Goal: Task Accomplishment & Management: Manage account settings

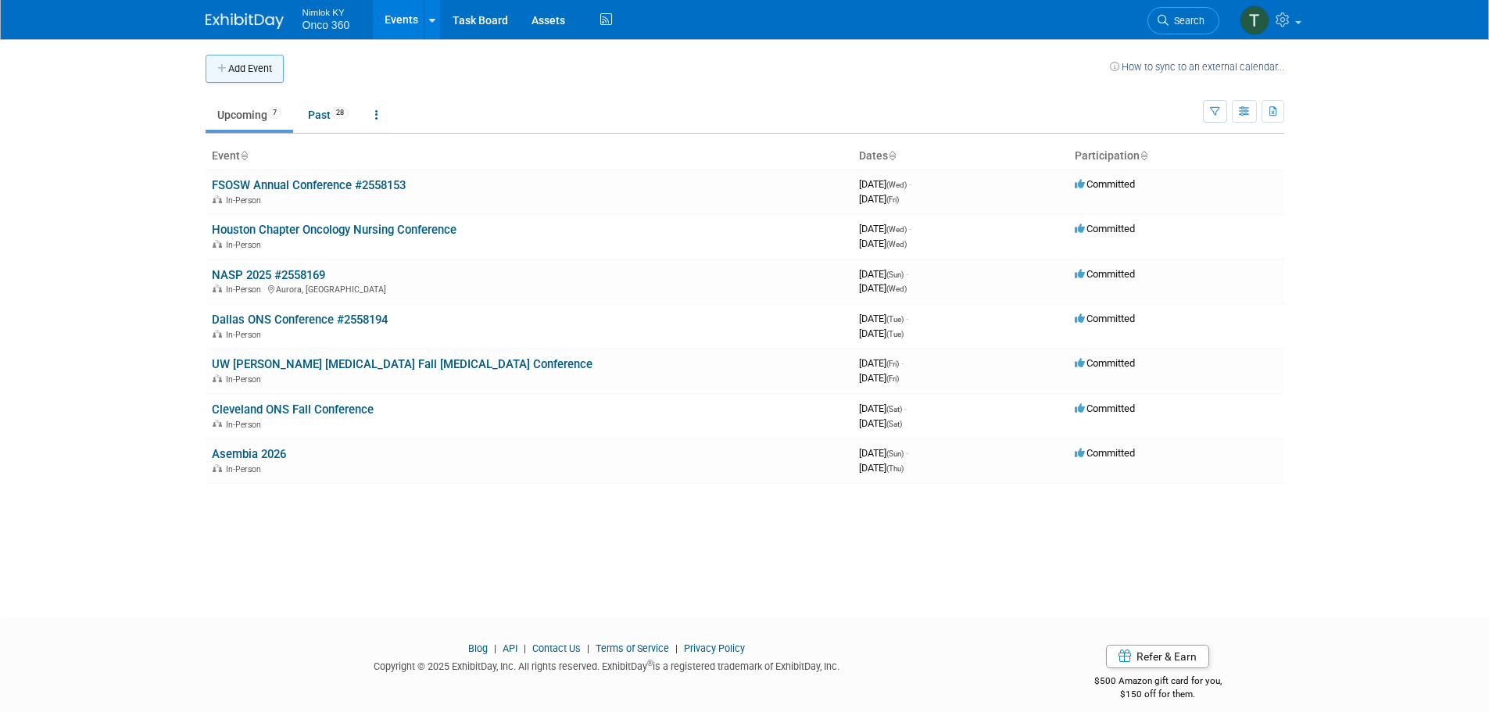
click at [263, 67] on button "Add Event" at bounding box center [245, 69] width 78 height 28
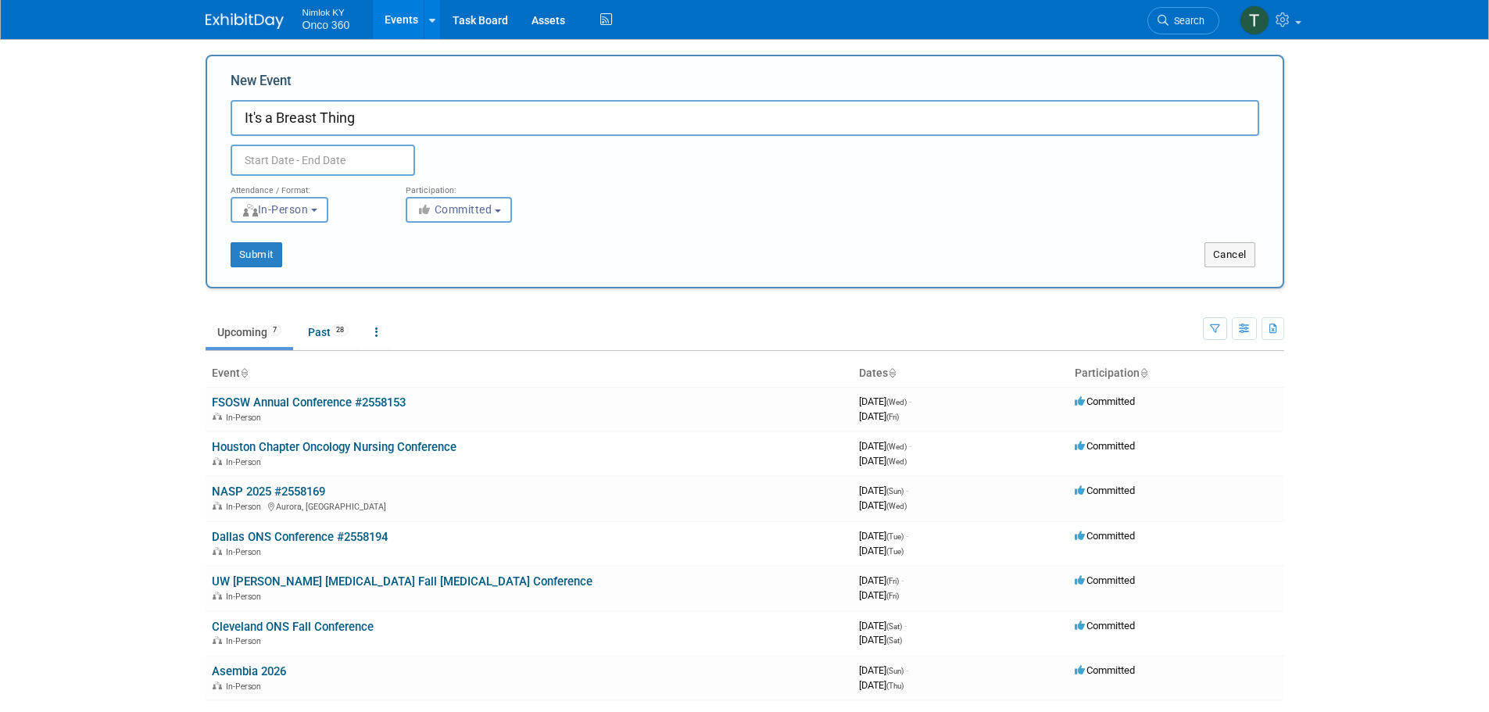
type input "It's a Breast Thing"
click at [319, 155] on input "text" at bounding box center [323, 160] width 185 height 31
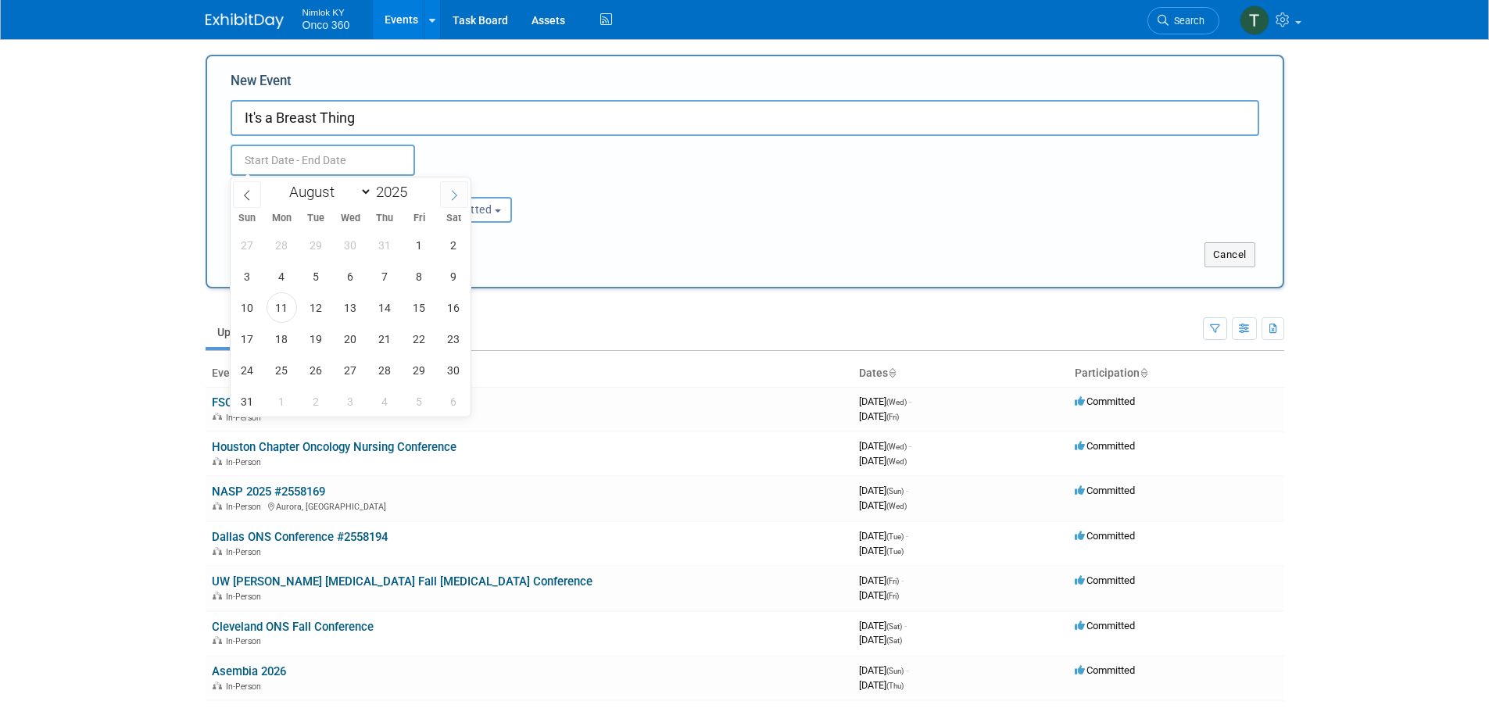
click at [461, 197] on span at bounding box center [454, 194] width 28 height 27
select select "9"
click at [315, 278] on span "7" at bounding box center [316, 276] width 30 height 30
type input "[DATE] to [DATE]"
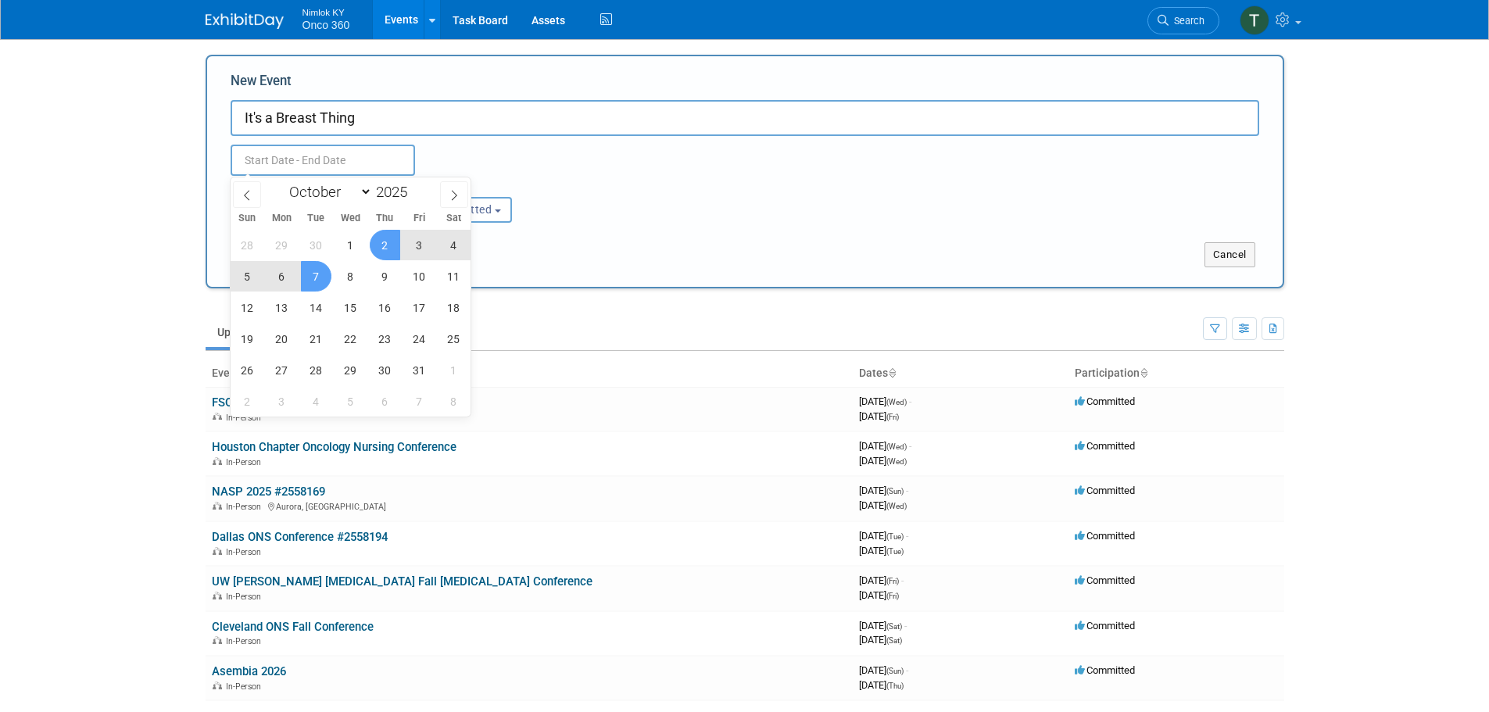
type input "[DATE] to [DATE]"
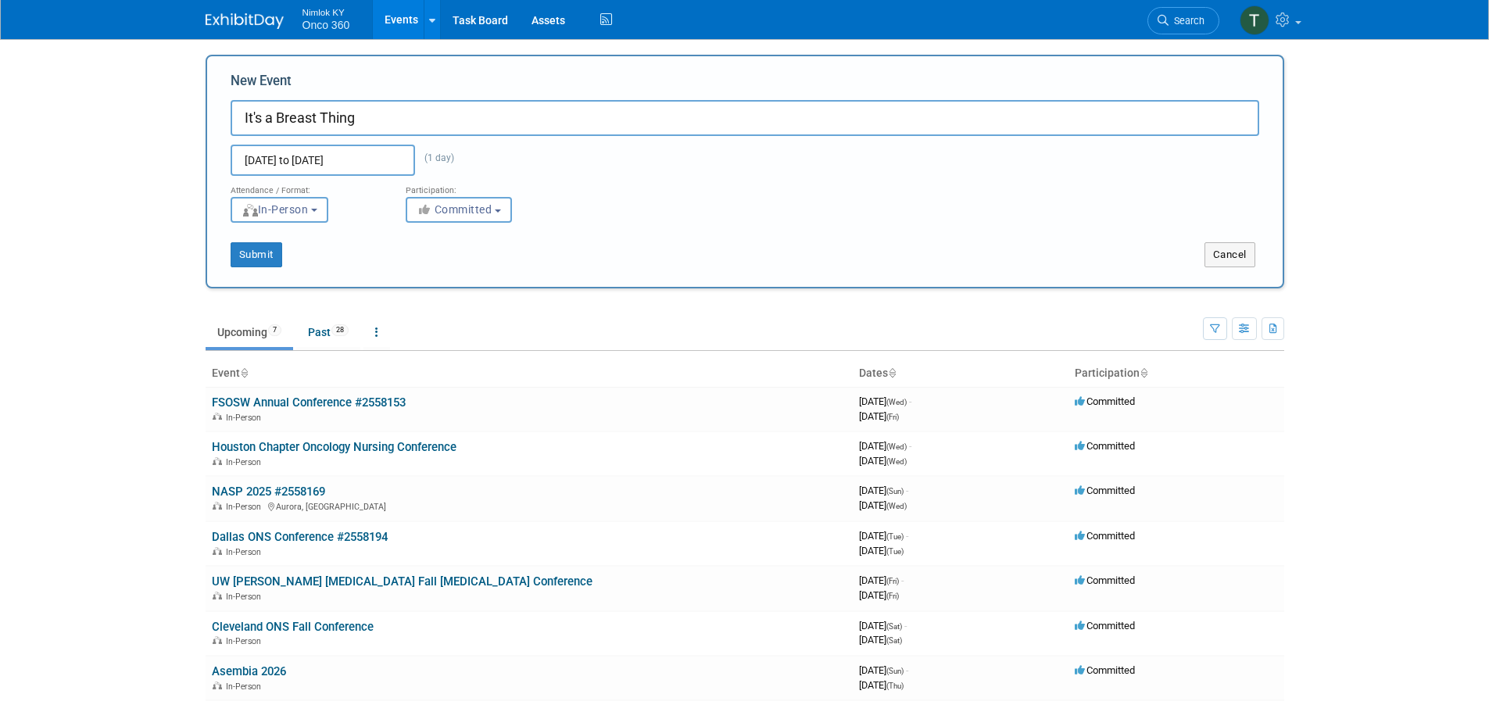
click at [604, 190] on div "Attendance / Format: <img src="[URL][DOMAIN_NAME]" style="width: 19px; margin-t…" at bounding box center [745, 199] width 1052 height 47
click at [258, 260] on button "Submit" at bounding box center [257, 254] width 52 height 25
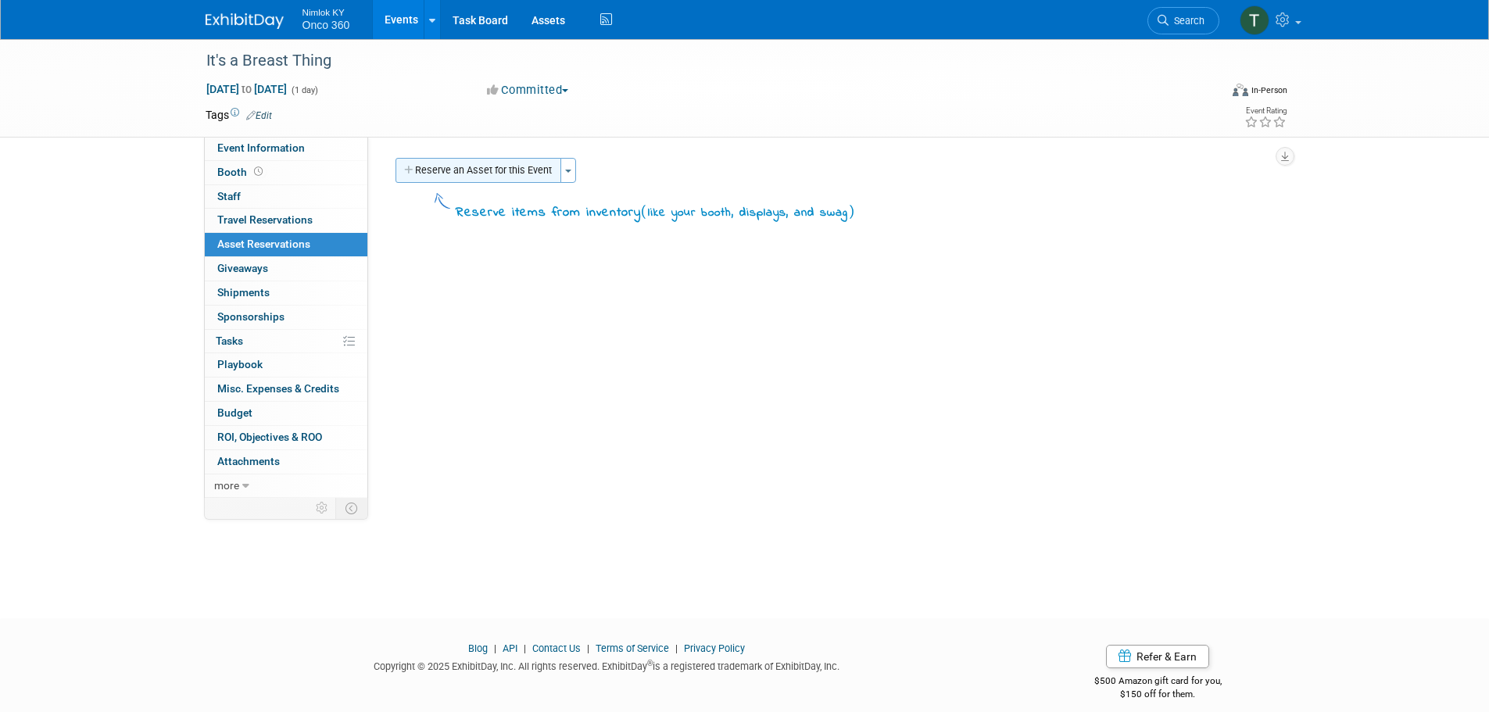
click at [493, 171] on button "Reserve an Asset for this Event" at bounding box center [479, 170] width 166 height 25
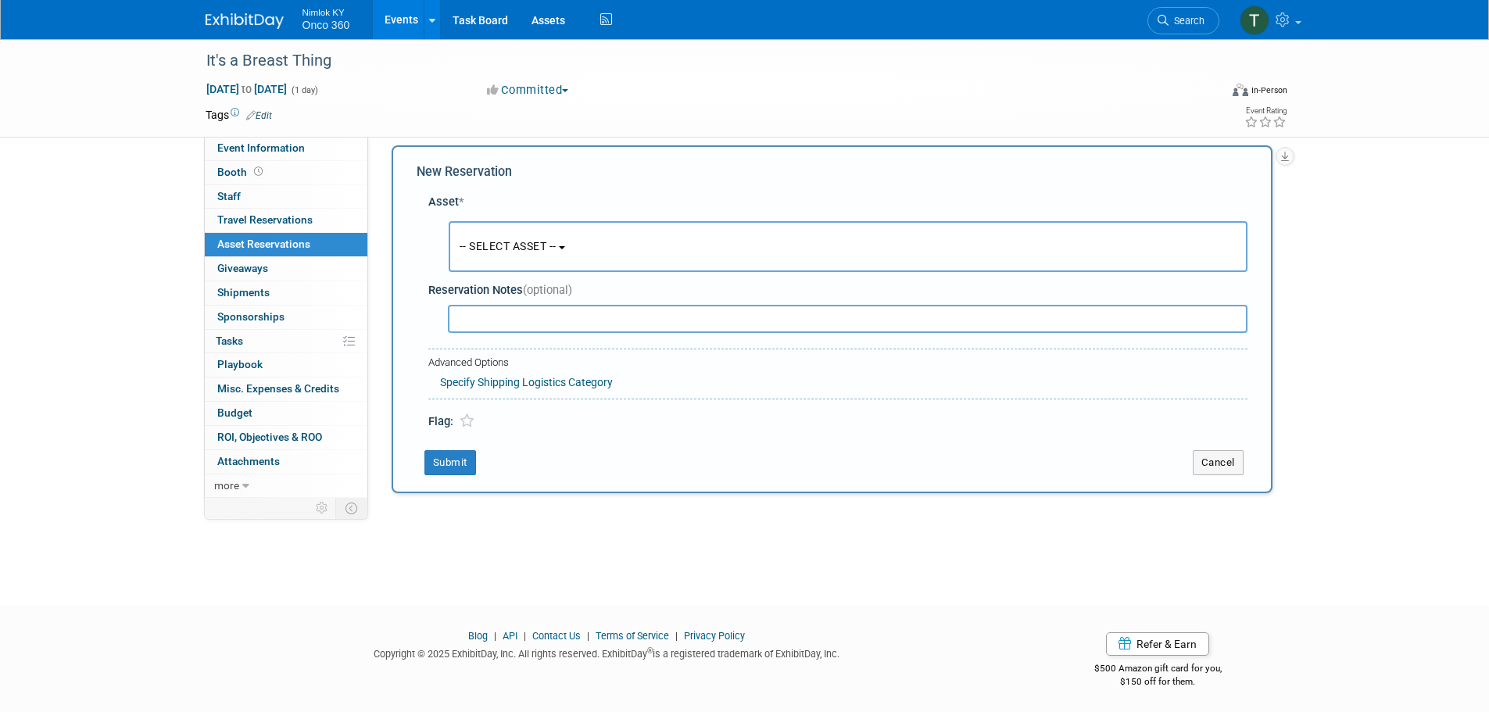
scroll to position [15, 0]
click at [520, 247] on span "-- SELECT ASSET --" at bounding box center [508, 244] width 97 height 13
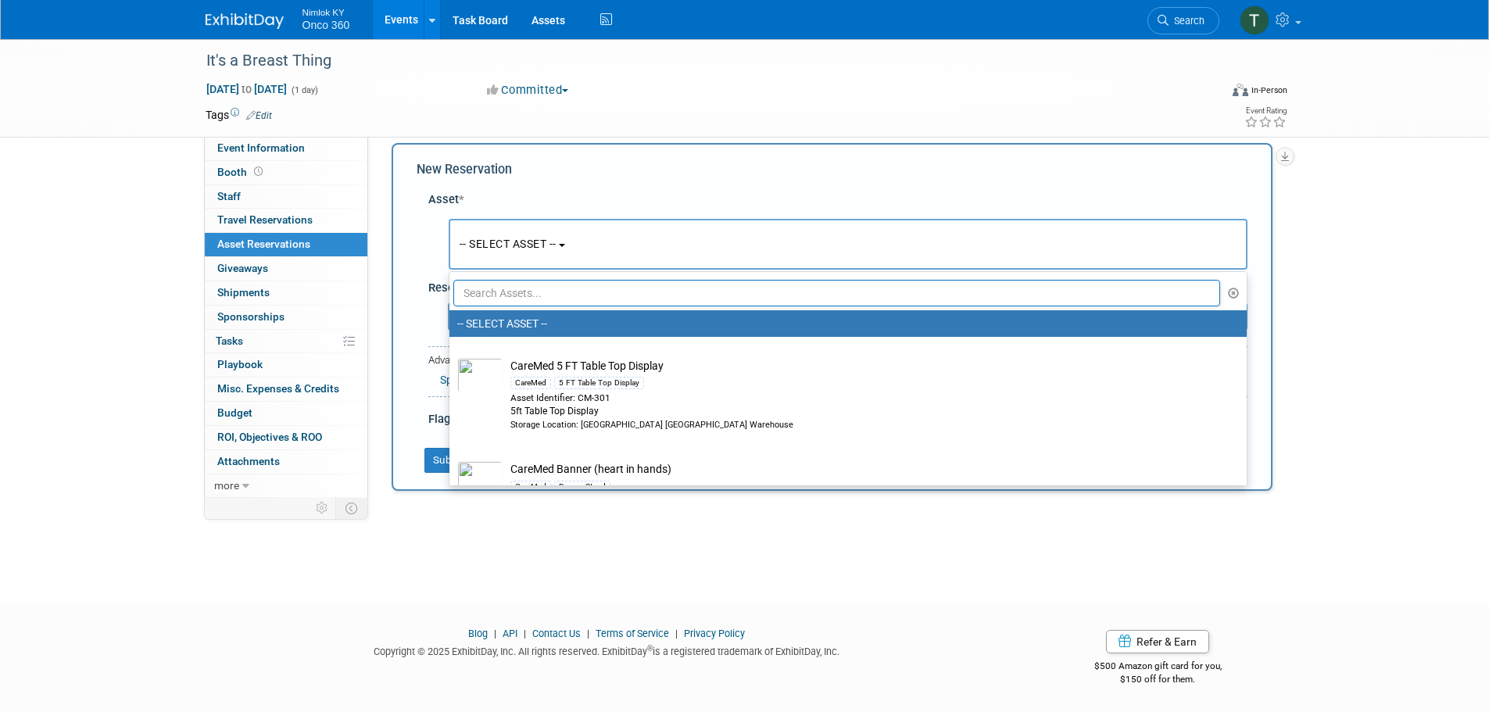
click at [558, 288] on input "text" at bounding box center [837, 293] width 768 height 27
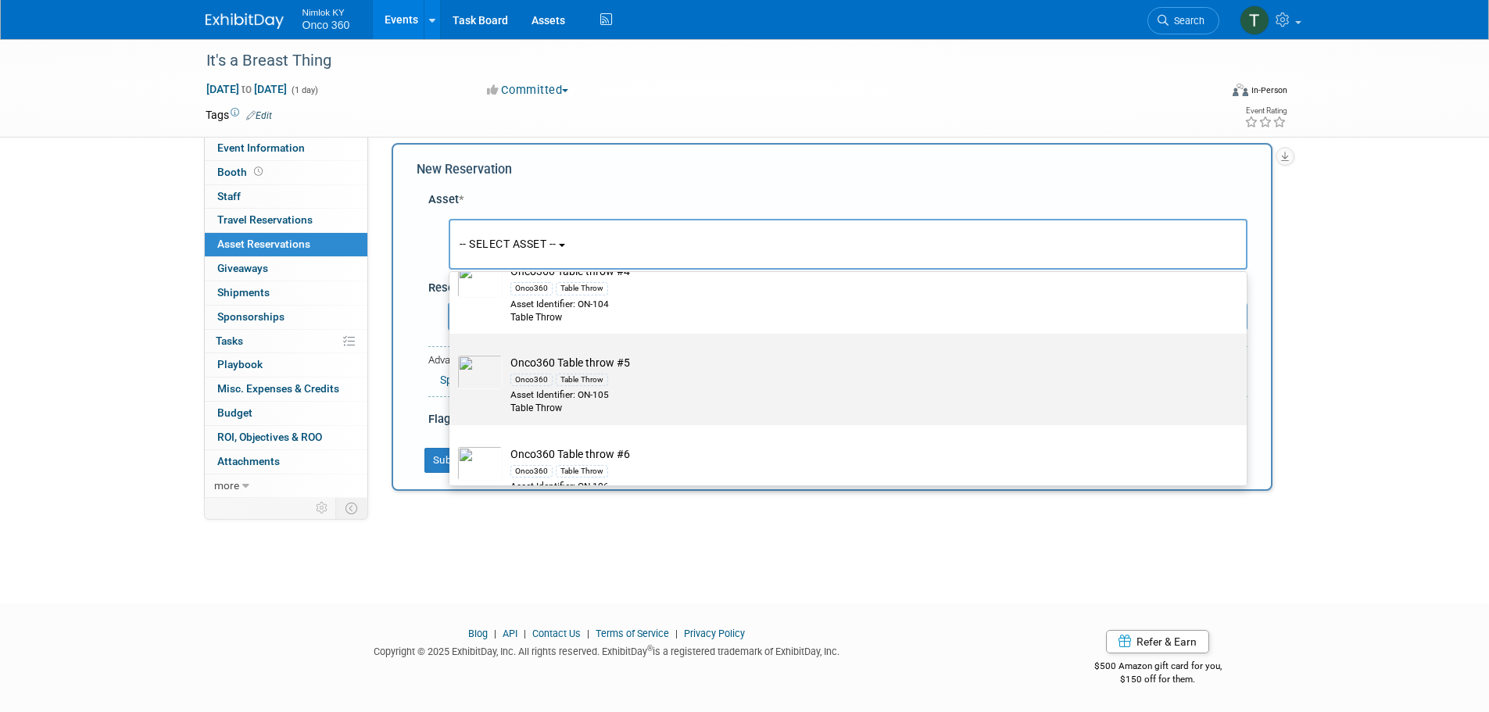
scroll to position [938, 0]
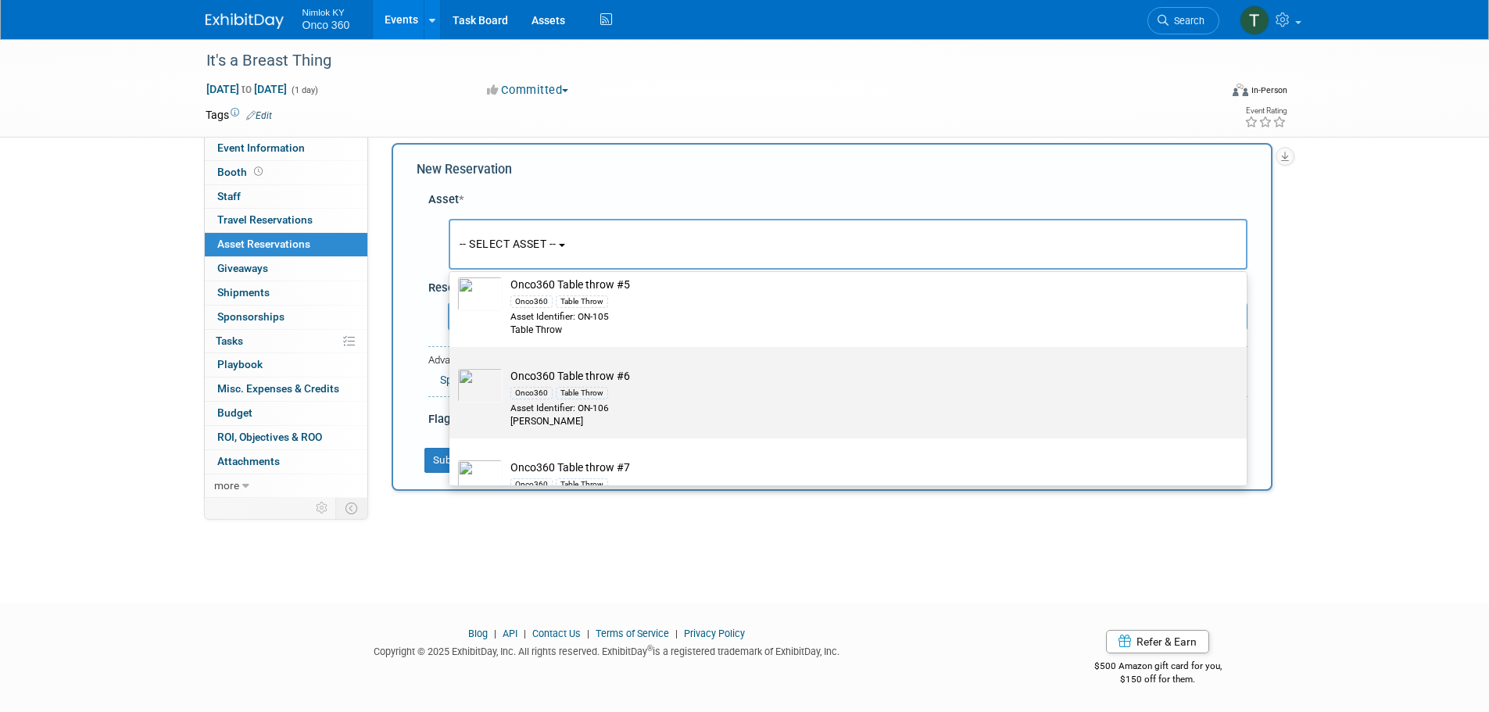
type input "table throw"
click at [622, 401] on div "Onco360 Table Throw" at bounding box center [863, 393] width 705 height 18
click at [452, 366] on input "Onco360 Table throw #6 Onco360 Table Throw Asset Identifier: ON-106 Tabel Throw" at bounding box center [447, 361] width 10 height 10
select select "10718843"
select select "9"
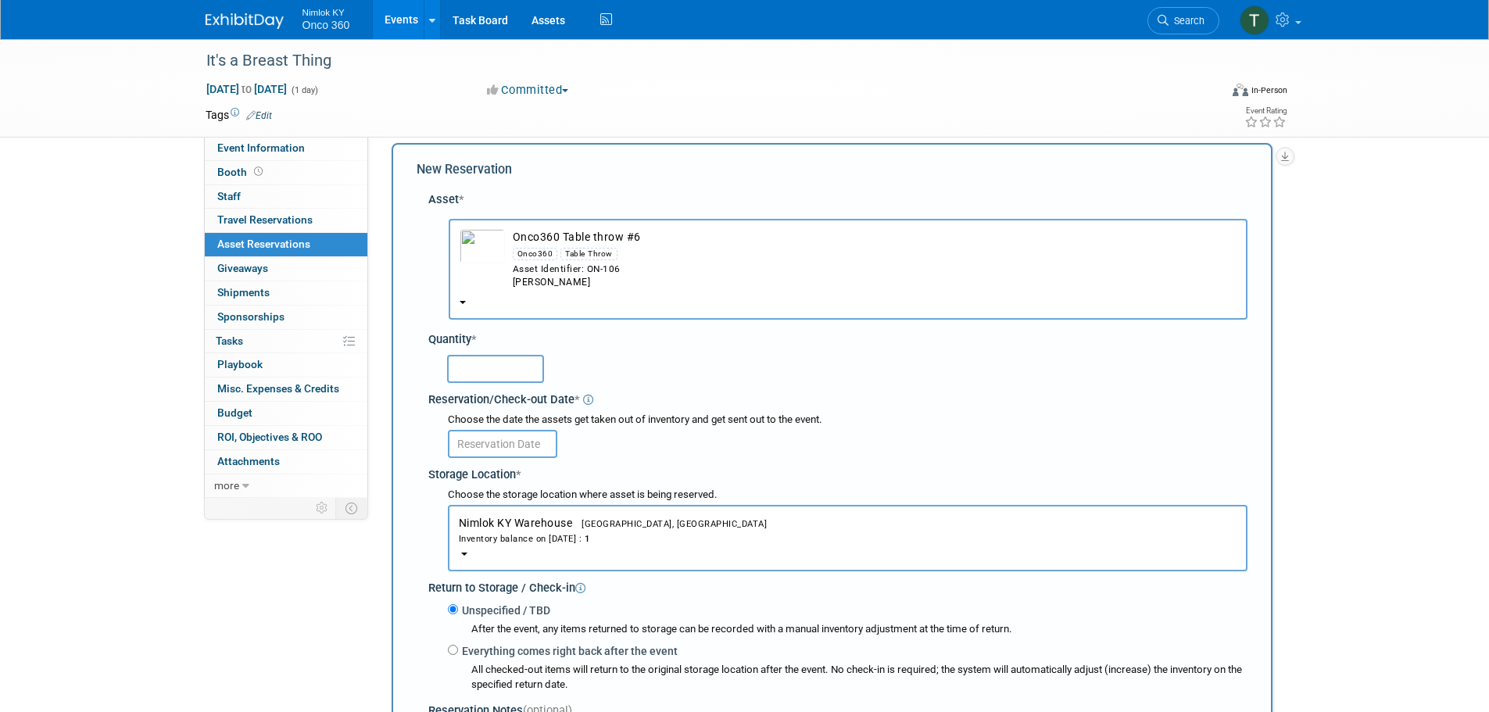
click at [514, 377] on input "text" at bounding box center [495, 369] width 97 height 28
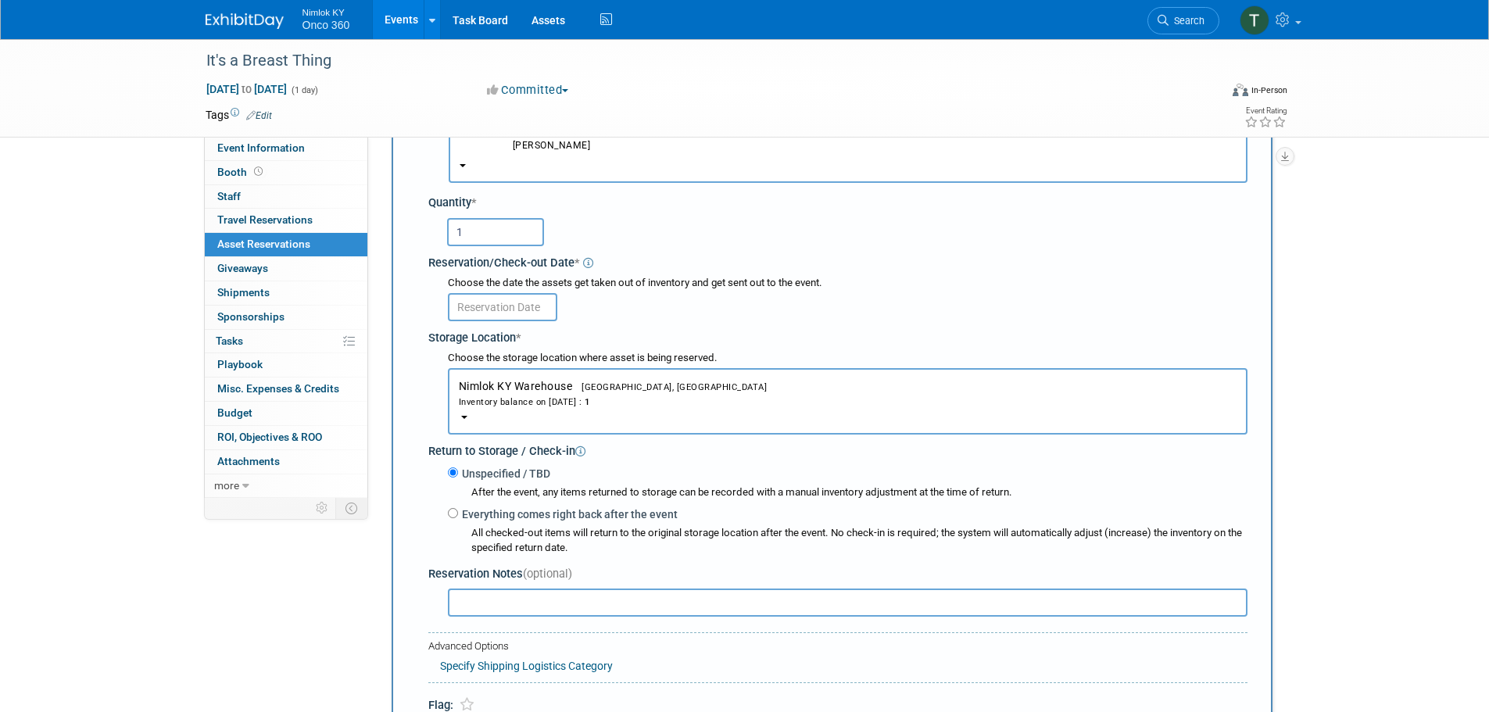
scroll to position [171, 0]
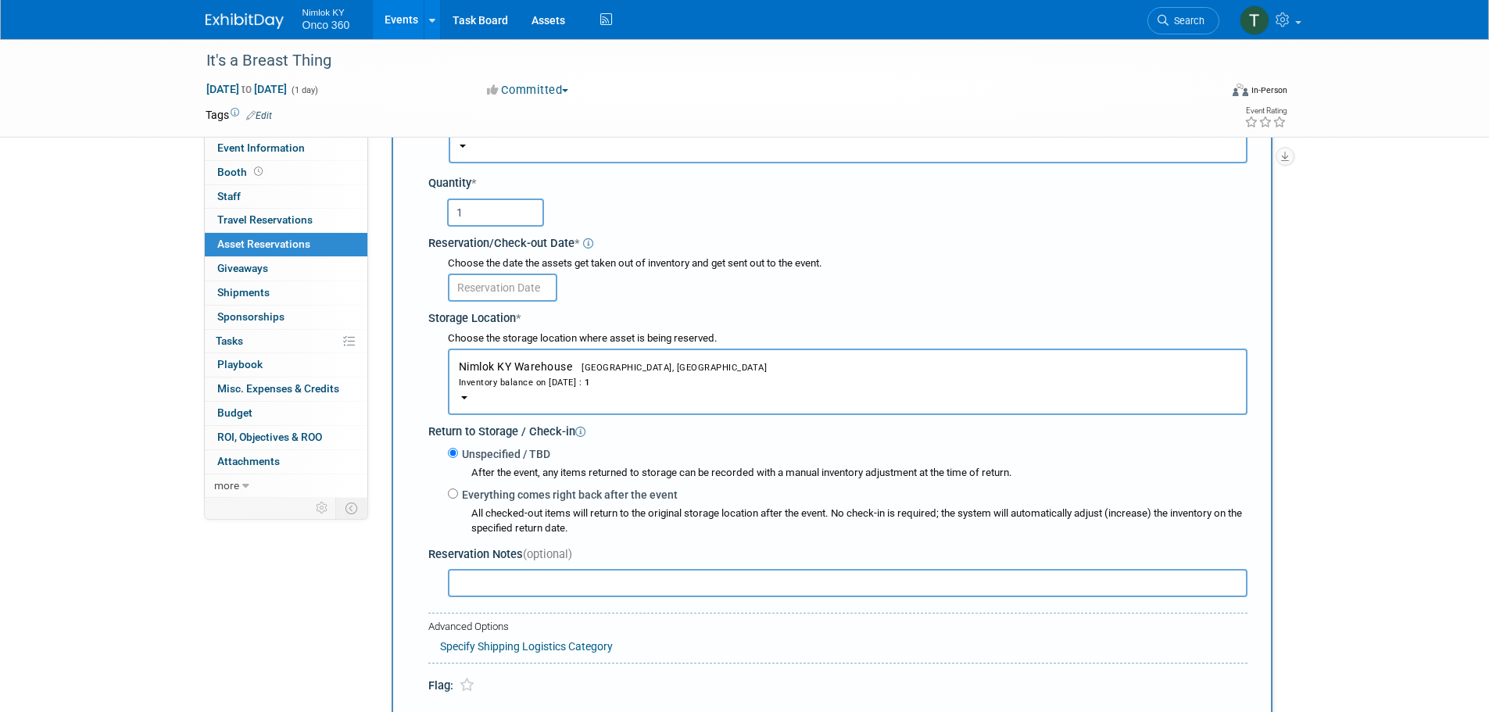
type input "1"
click at [512, 296] on input "text" at bounding box center [502, 288] width 109 height 28
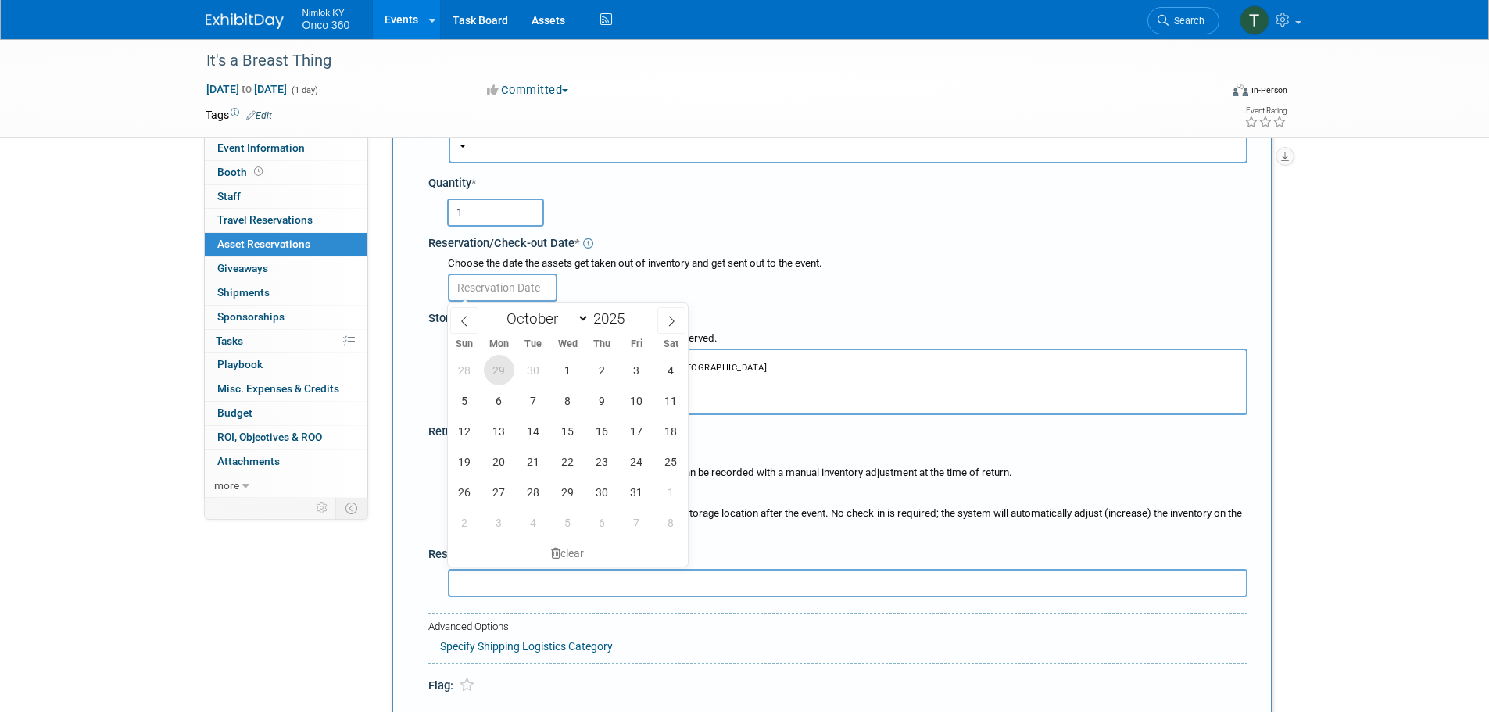
click at [498, 368] on span "29" at bounding box center [499, 370] width 30 height 30
type input "Sep 29, 2025"
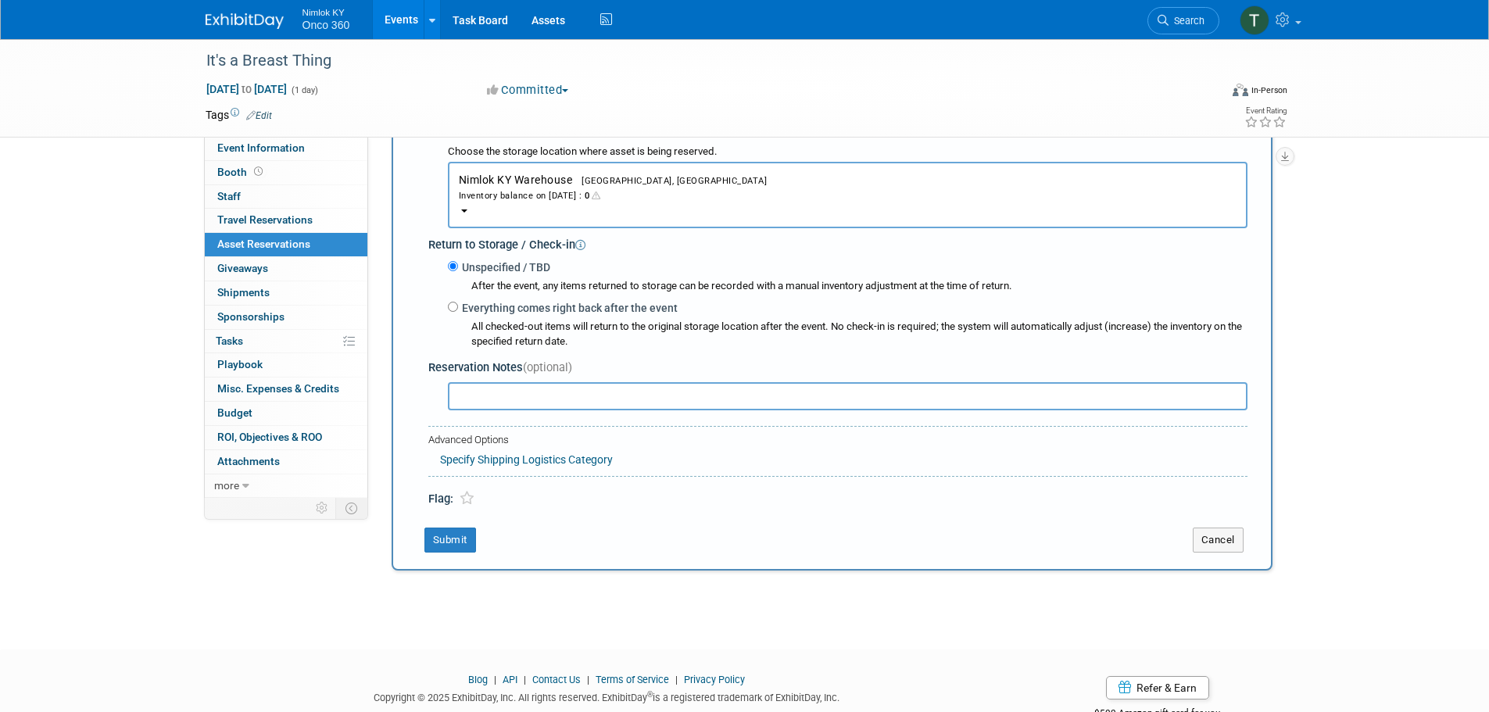
scroll to position [406, 0]
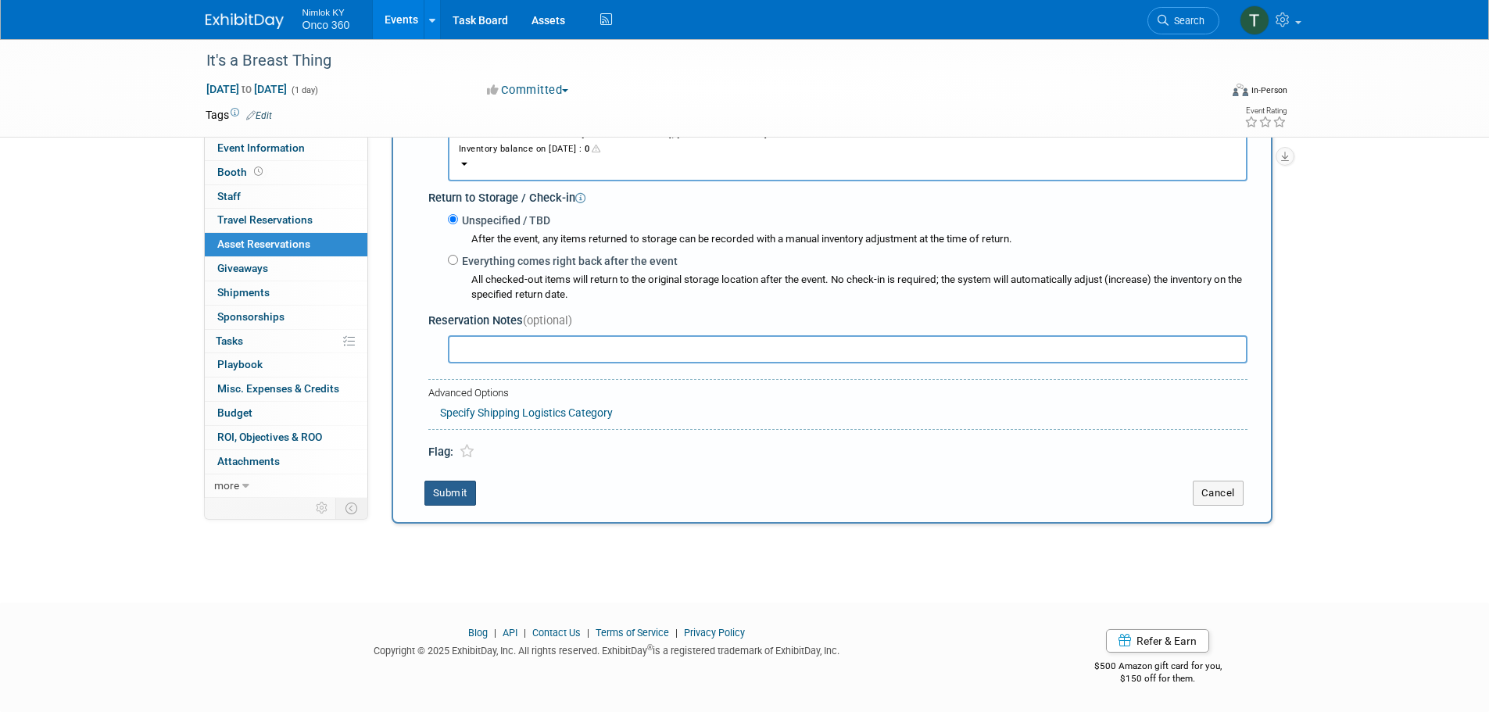
click at [449, 493] on button "Submit" at bounding box center [451, 493] width 52 height 25
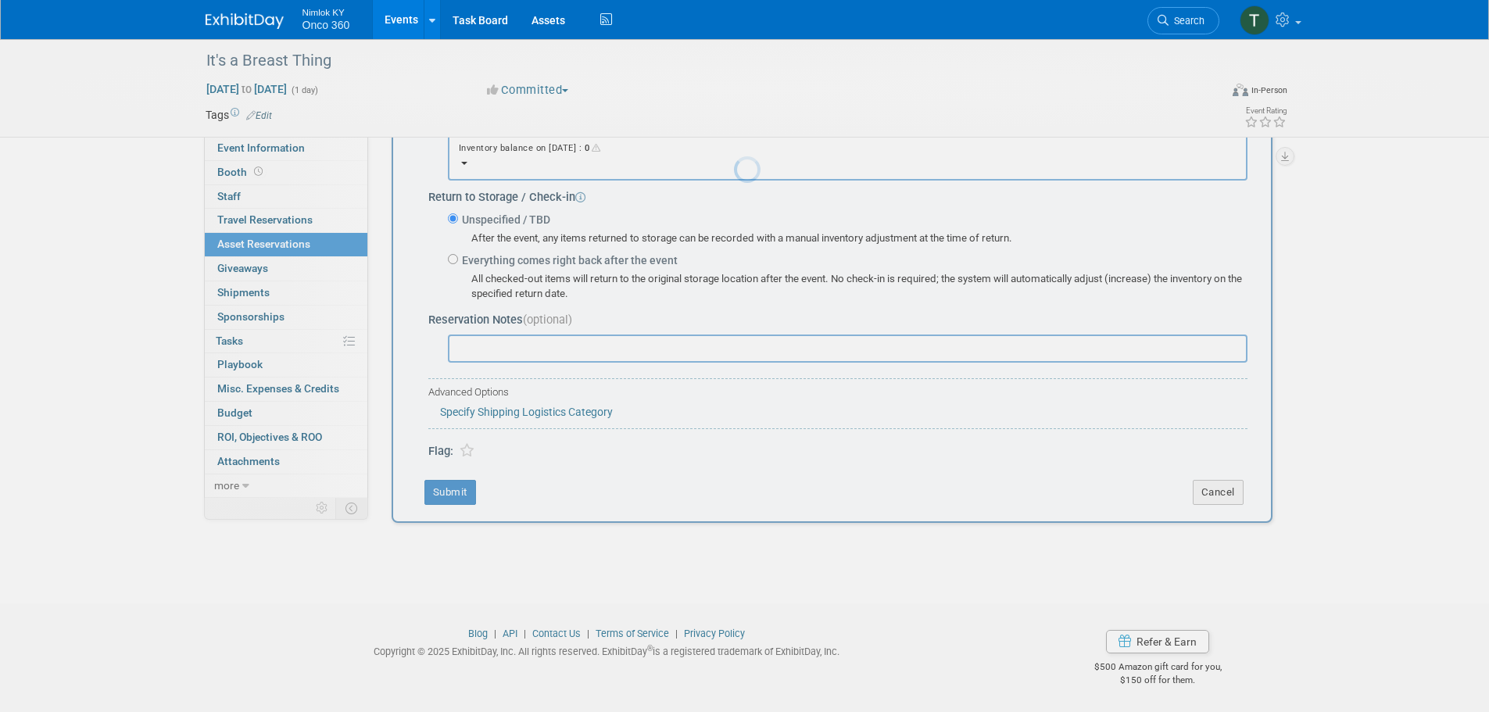
scroll to position [16, 0]
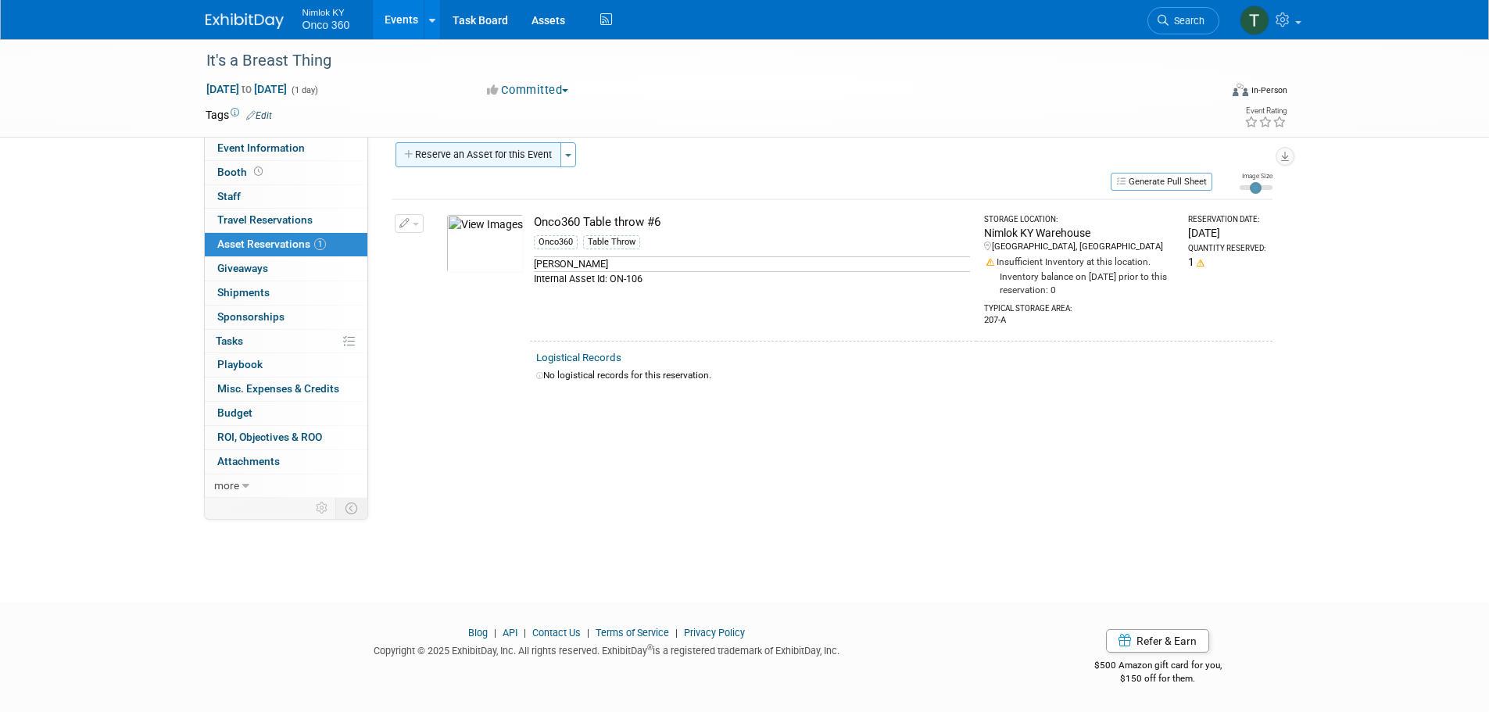
click at [457, 157] on button "Reserve an Asset for this Event" at bounding box center [479, 154] width 166 height 25
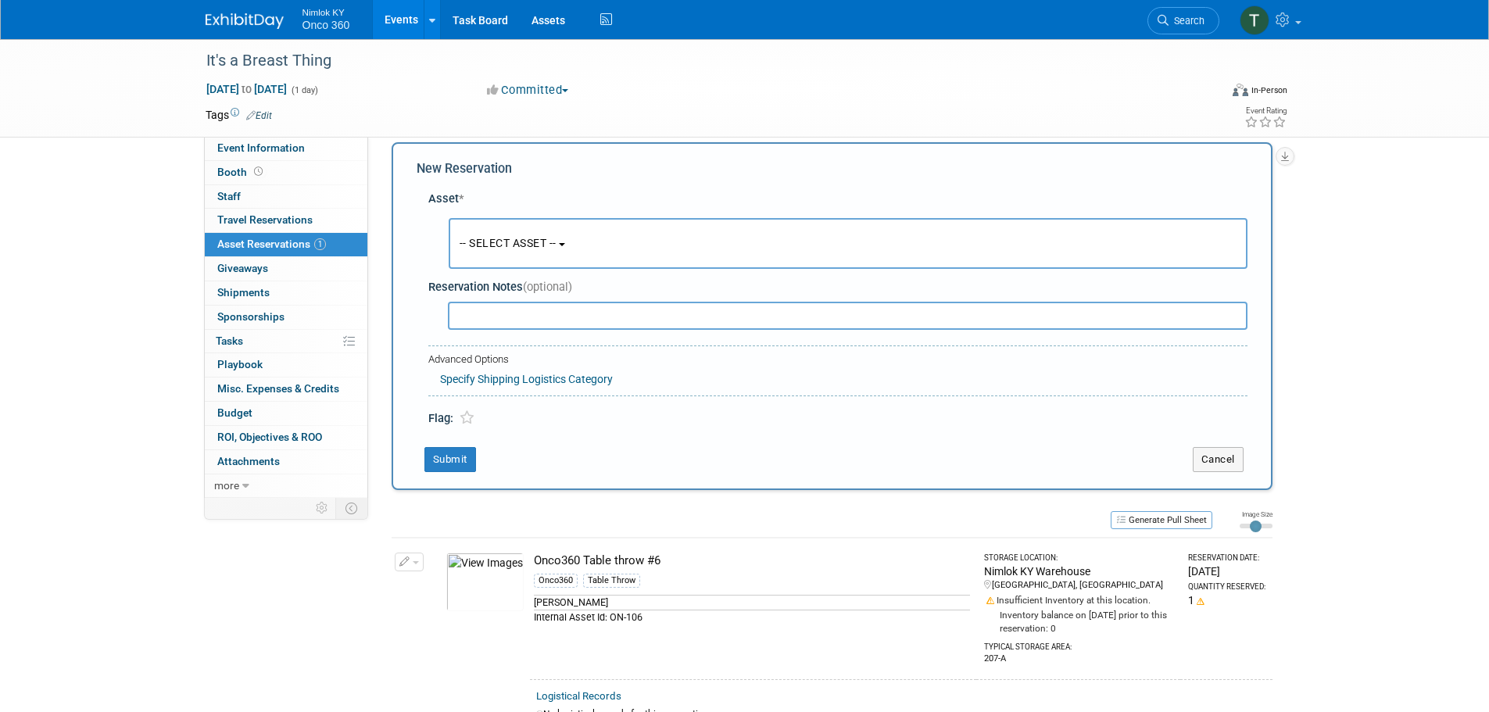
scroll to position [15, 0]
click at [516, 258] on button "-- SELECT ASSET --" at bounding box center [848, 244] width 799 height 51
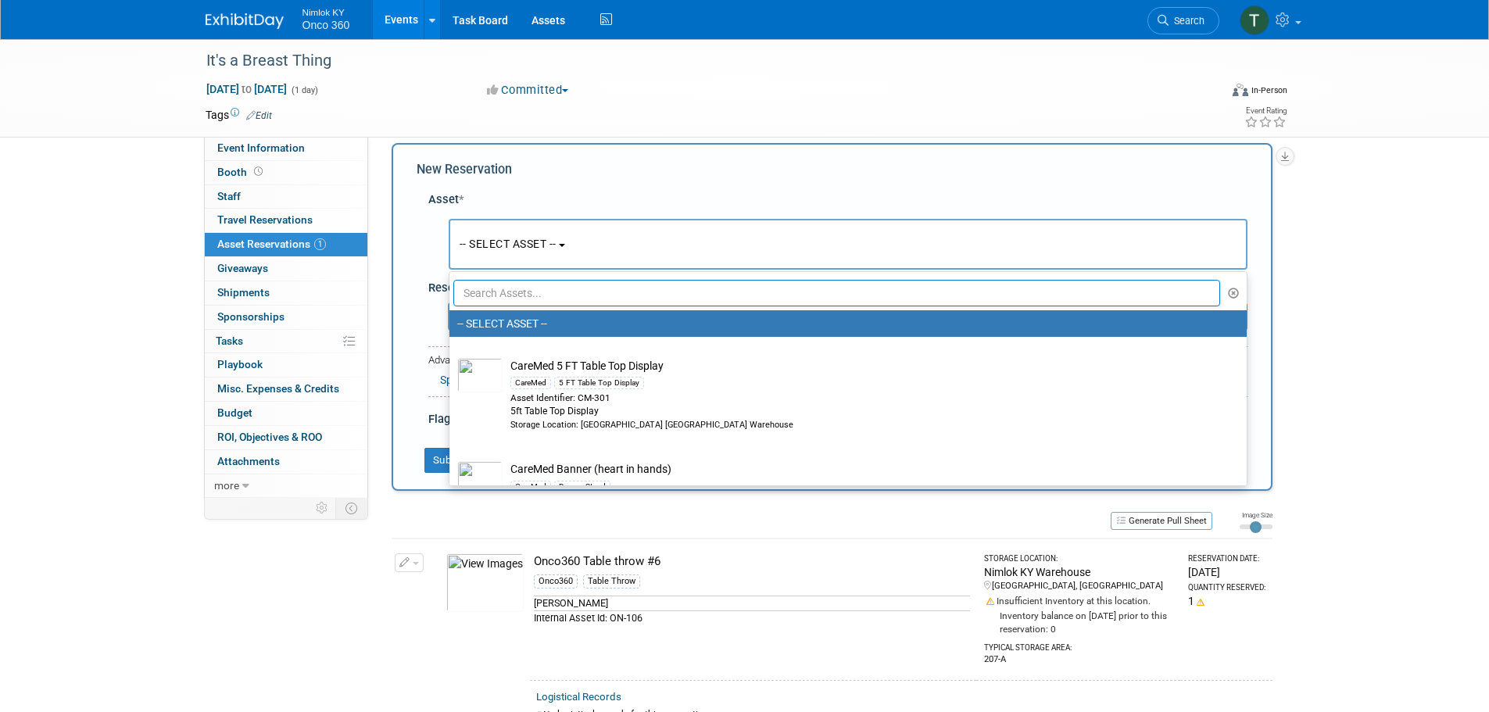
click at [525, 296] on input "text" at bounding box center [837, 293] width 768 height 27
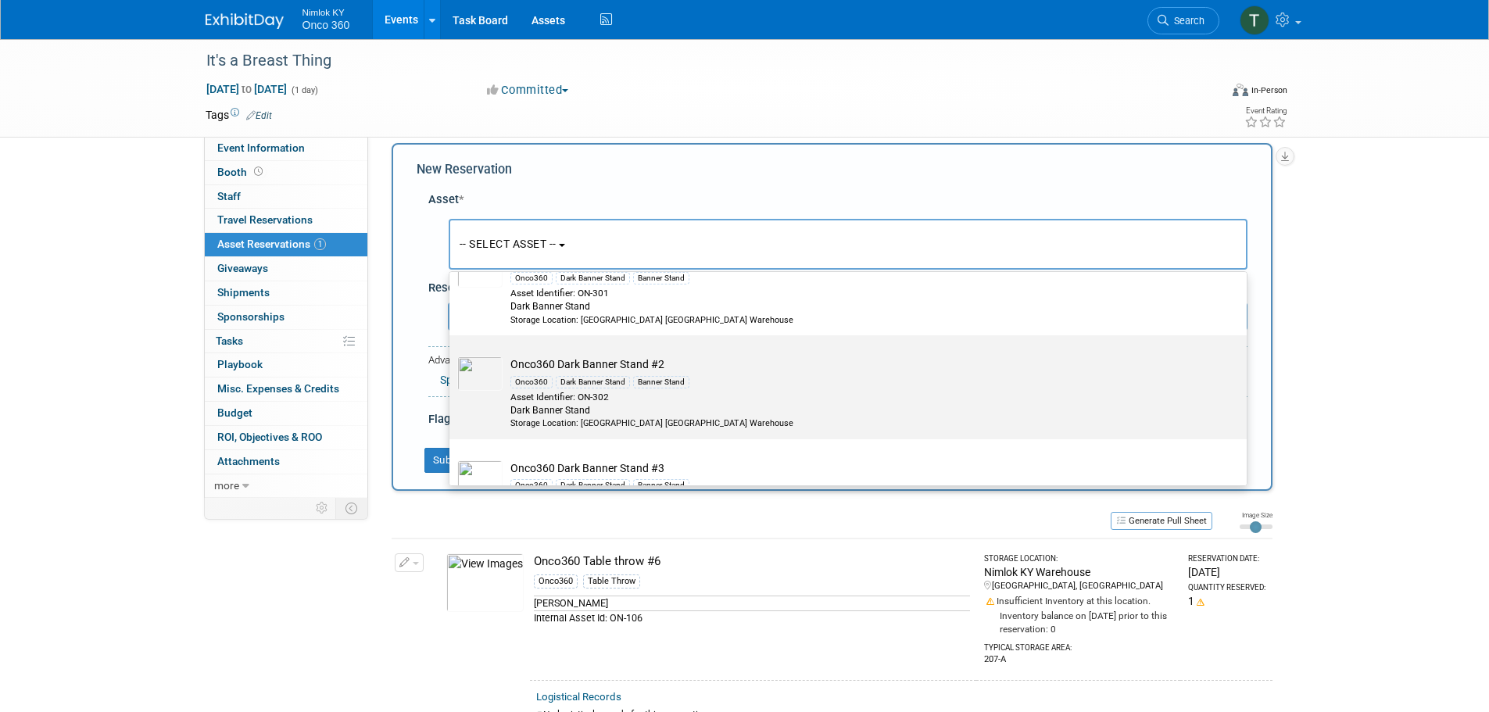
scroll to position [141, 0]
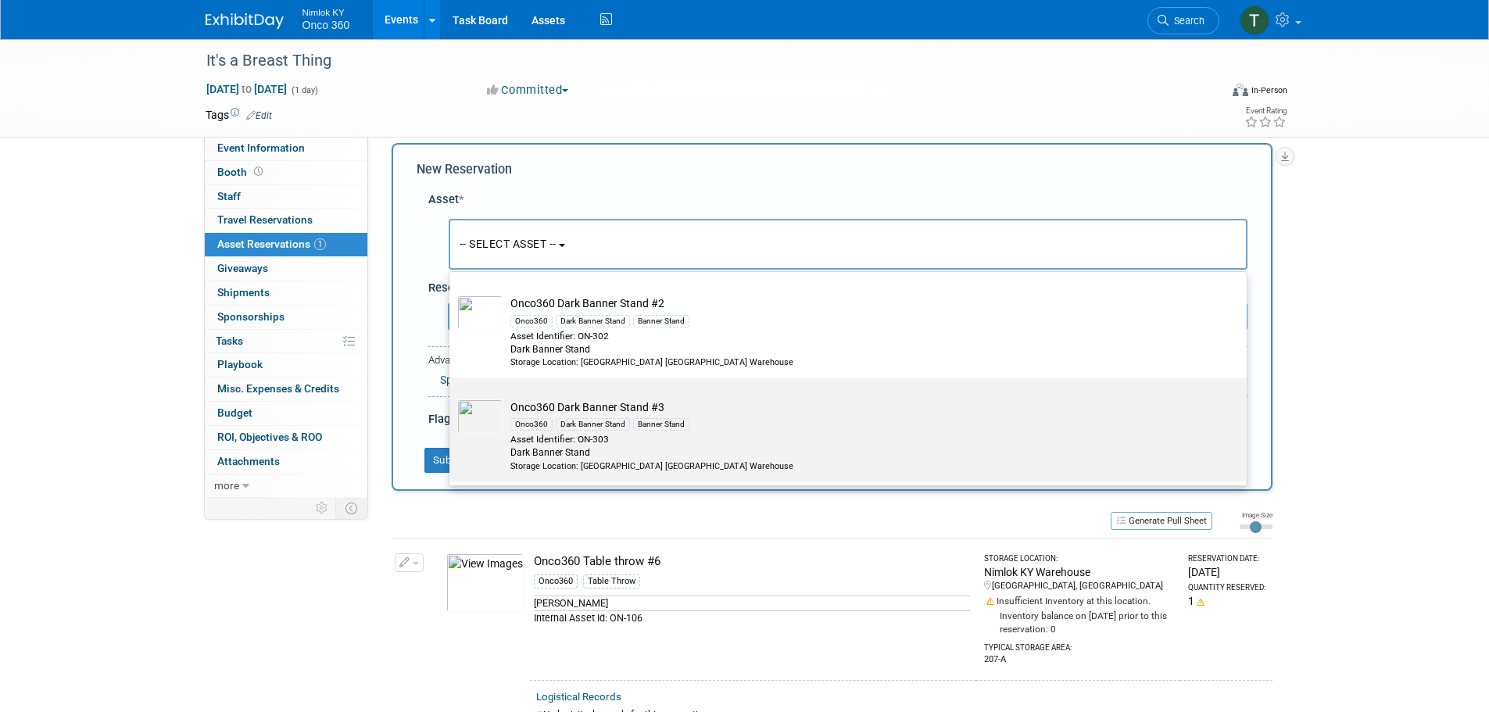
type input "dark"
click at [606, 418] on div "Dark Banner Stand" at bounding box center [593, 424] width 74 height 13
click at [452, 397] on input "Onco360 Dark Banner Stand #3 Onco360 Dark Banner Stand Banner Stand Asset Ident…" at bounding box center [447, 392] width 10 height 10
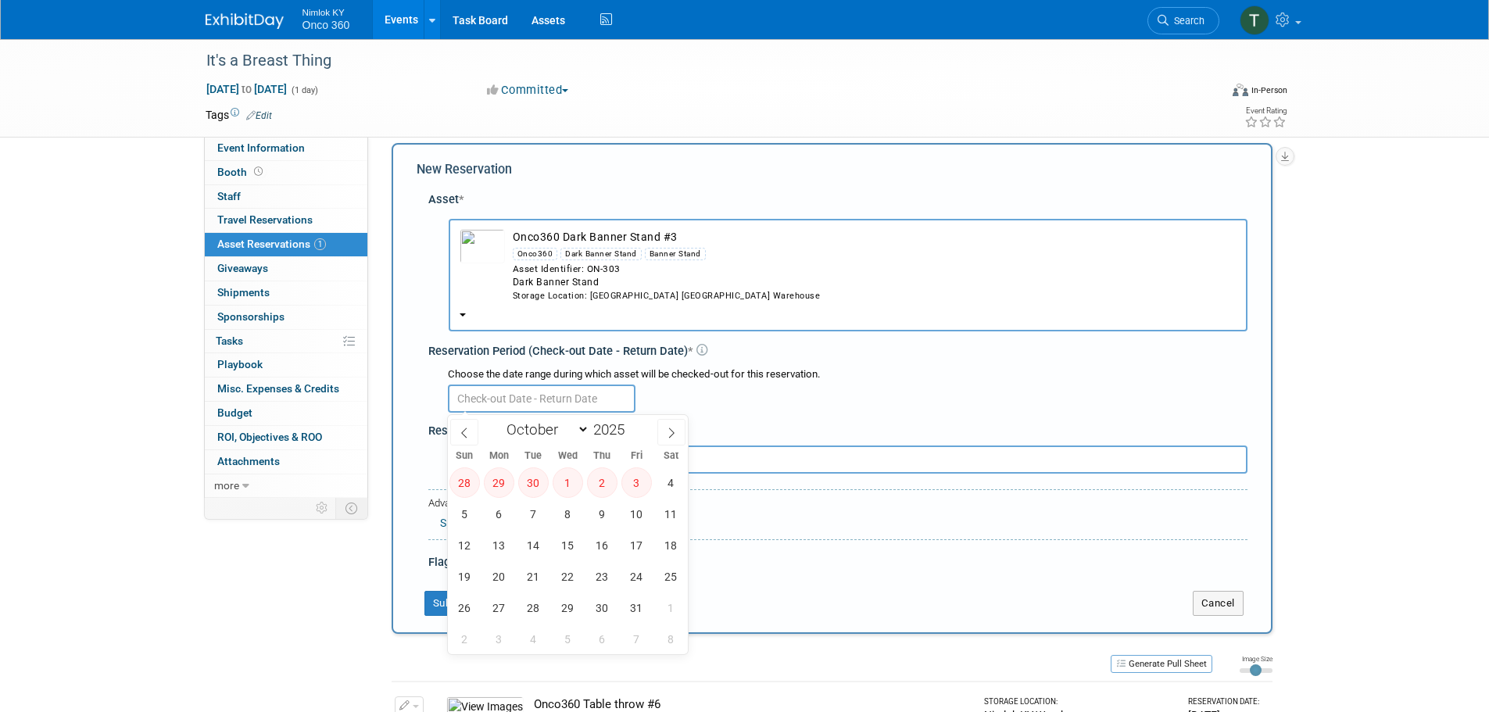
click at [571, 400] on input "text" at bounding box center [542, 399] width 188 height 28
click at [652, 229] on td "Onco360 Dark Banner Stand #3 Onco360 Dark Banner Stand Banner Stand Asset Ident…" at bounding box center [871, 265] width 732 height 73
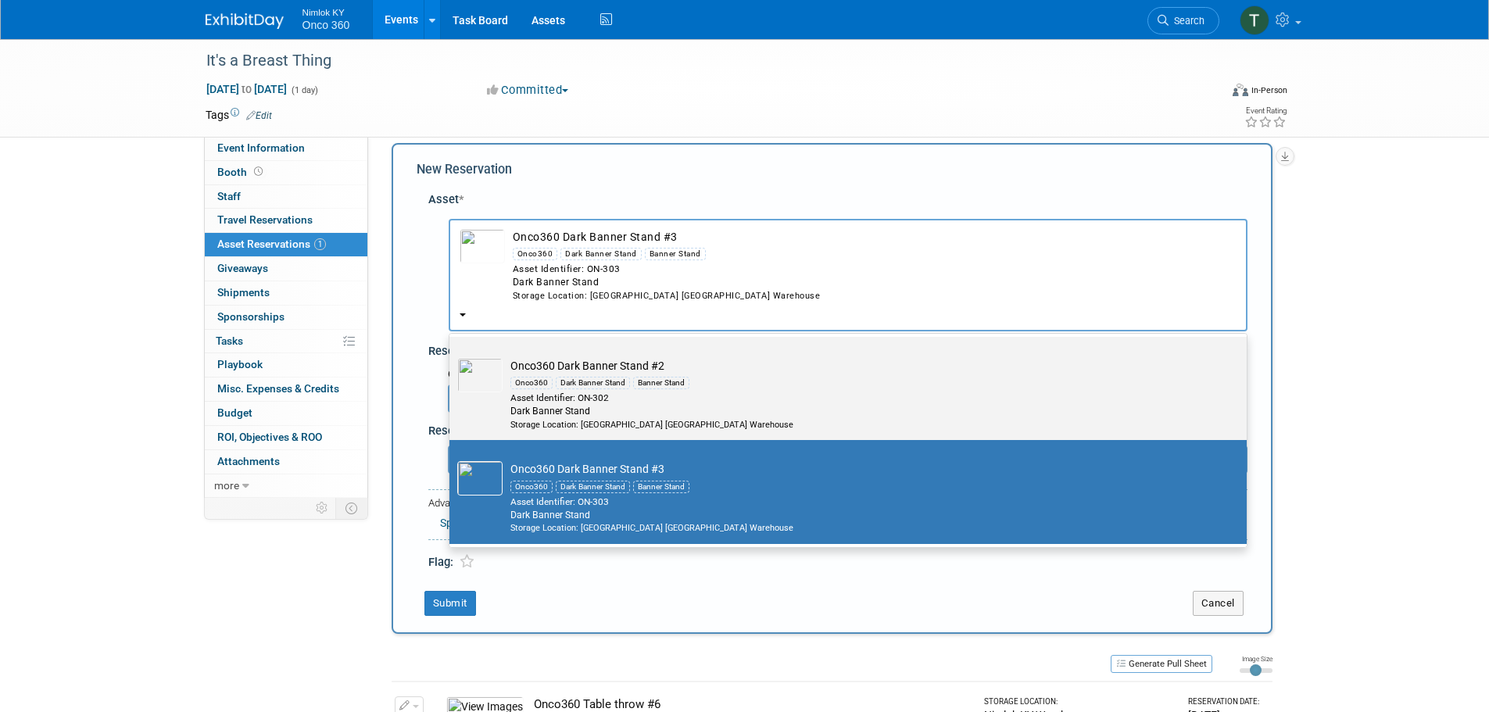
click at [595, 377] on div "Dark Banner Stand" at bounding box center [593, 383] width 74 height 13
click at [452, 356] on input "Onco360 Dark Banner Stand #2 Onco360 Dark Banner Stand Banner Stand Asset Ident…" at bounding box center [447, 351] width 10 height 10
select select "10716573"
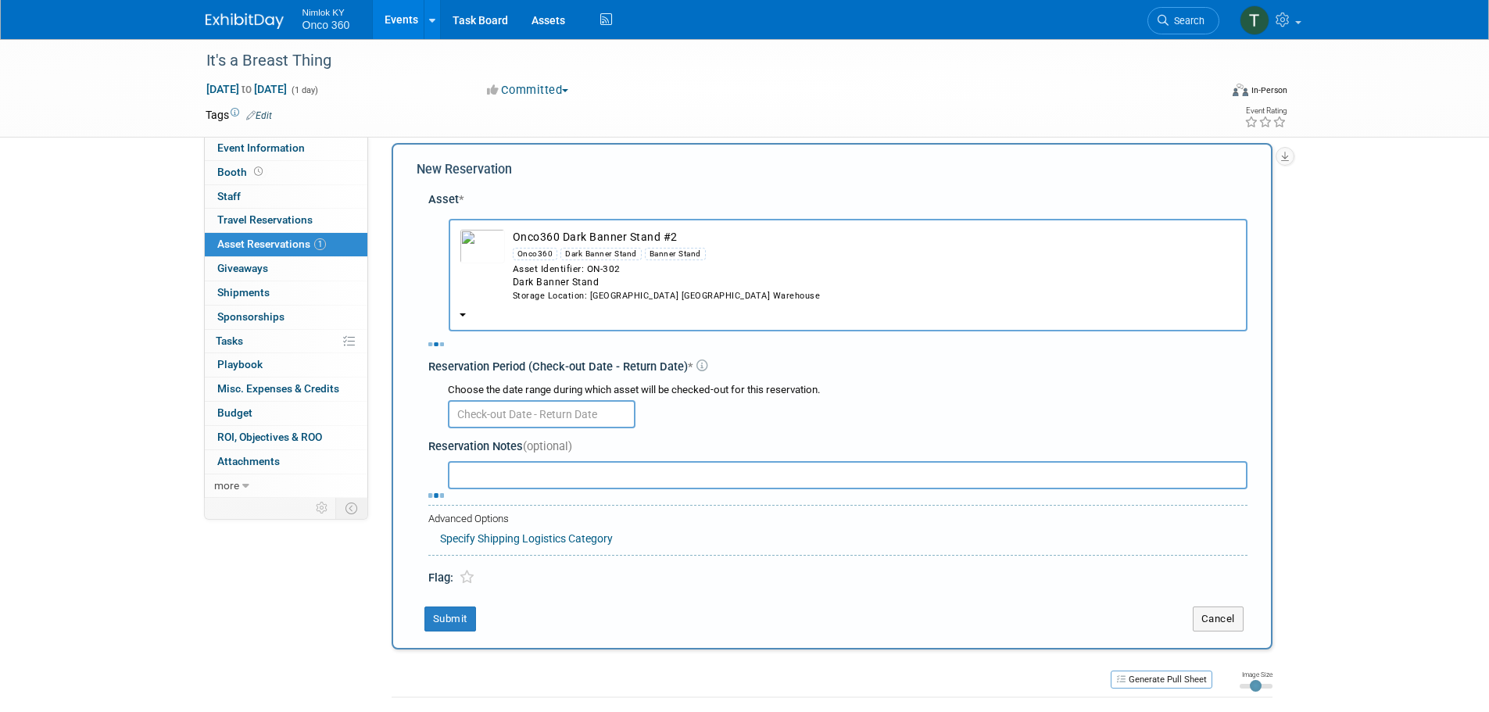
select select "9"
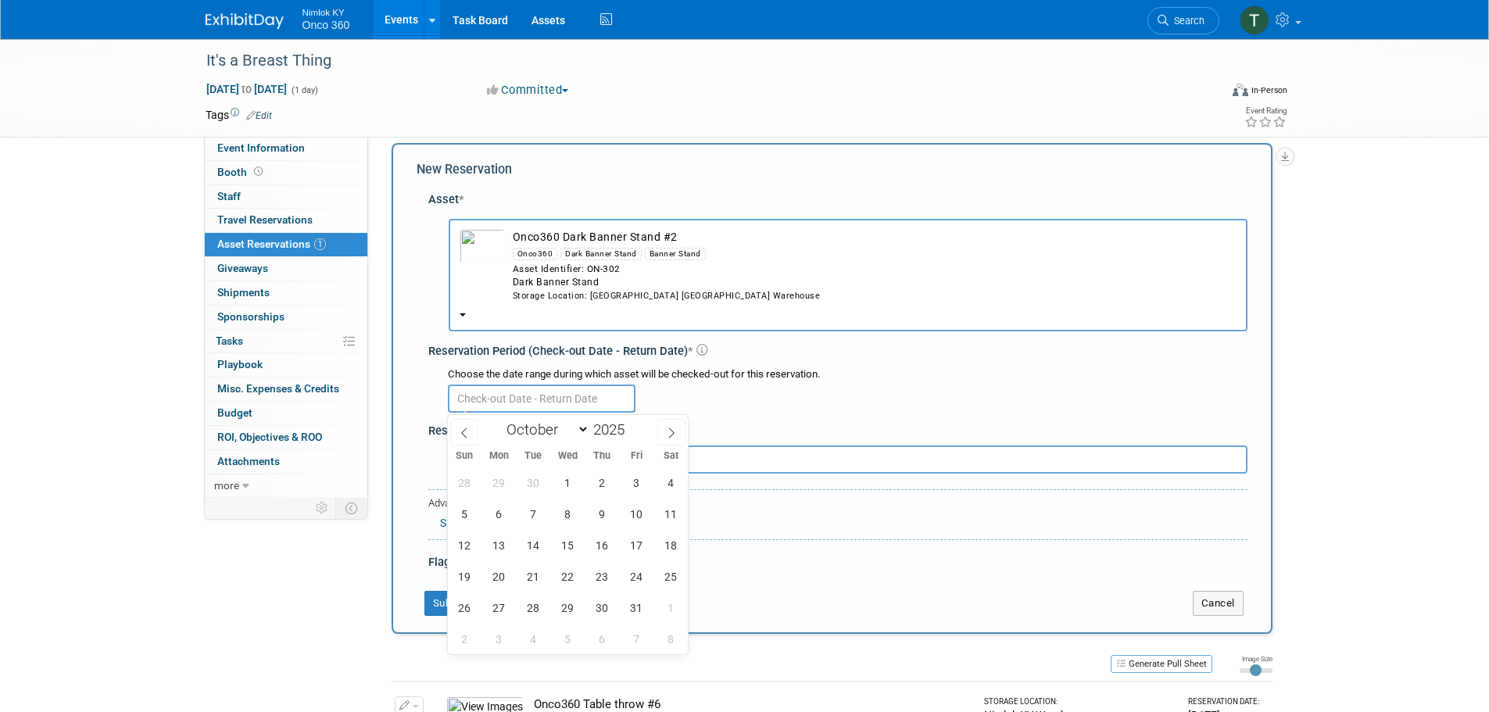
click at [551, 410] on input "text" at bounding box center [542, 399] width 188 height 28
click at [497, 484] on span "29" at bounding box center [499, 483] width 30 height 30
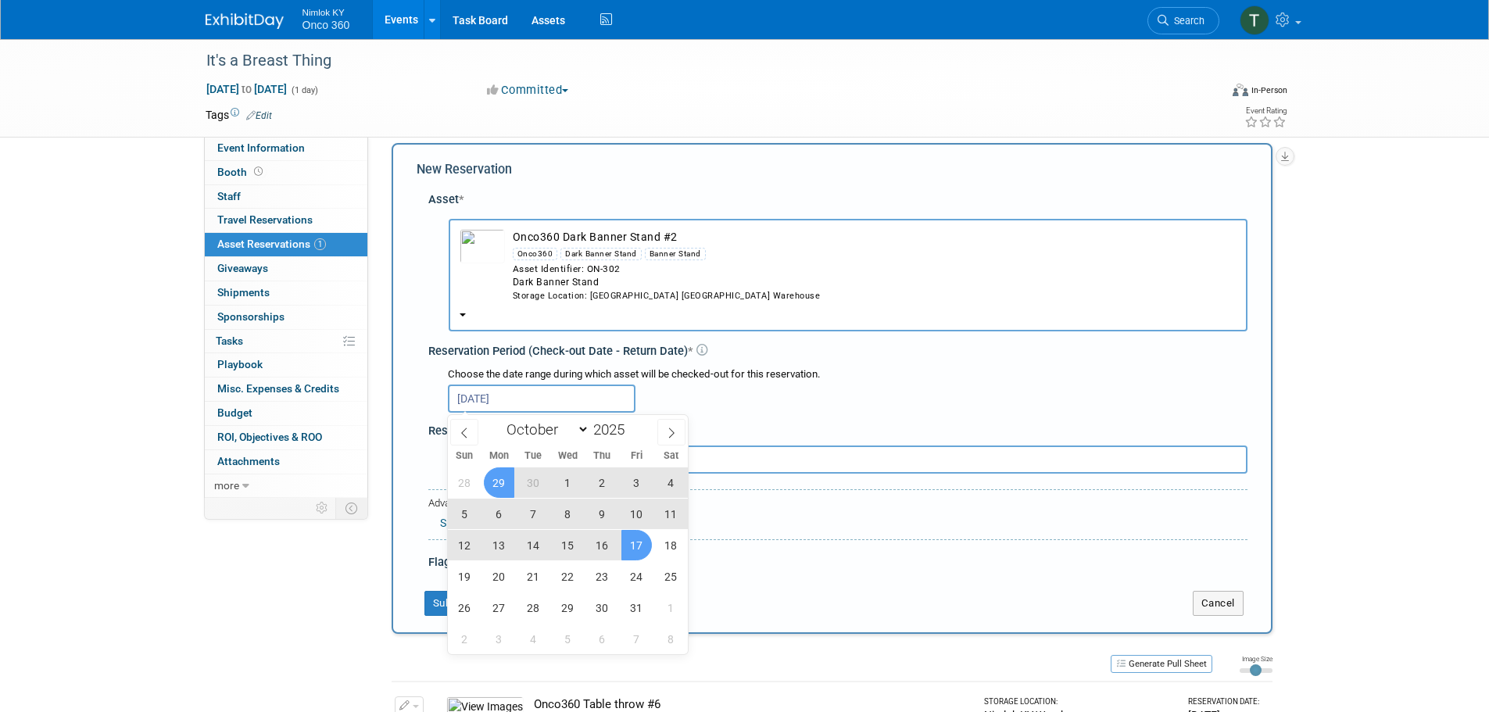
click at [636, 553] on span "17" at bounding box center [637, 545] width 30 height 30
type input "Sep 29, 2025 to Oct 17, 2025"
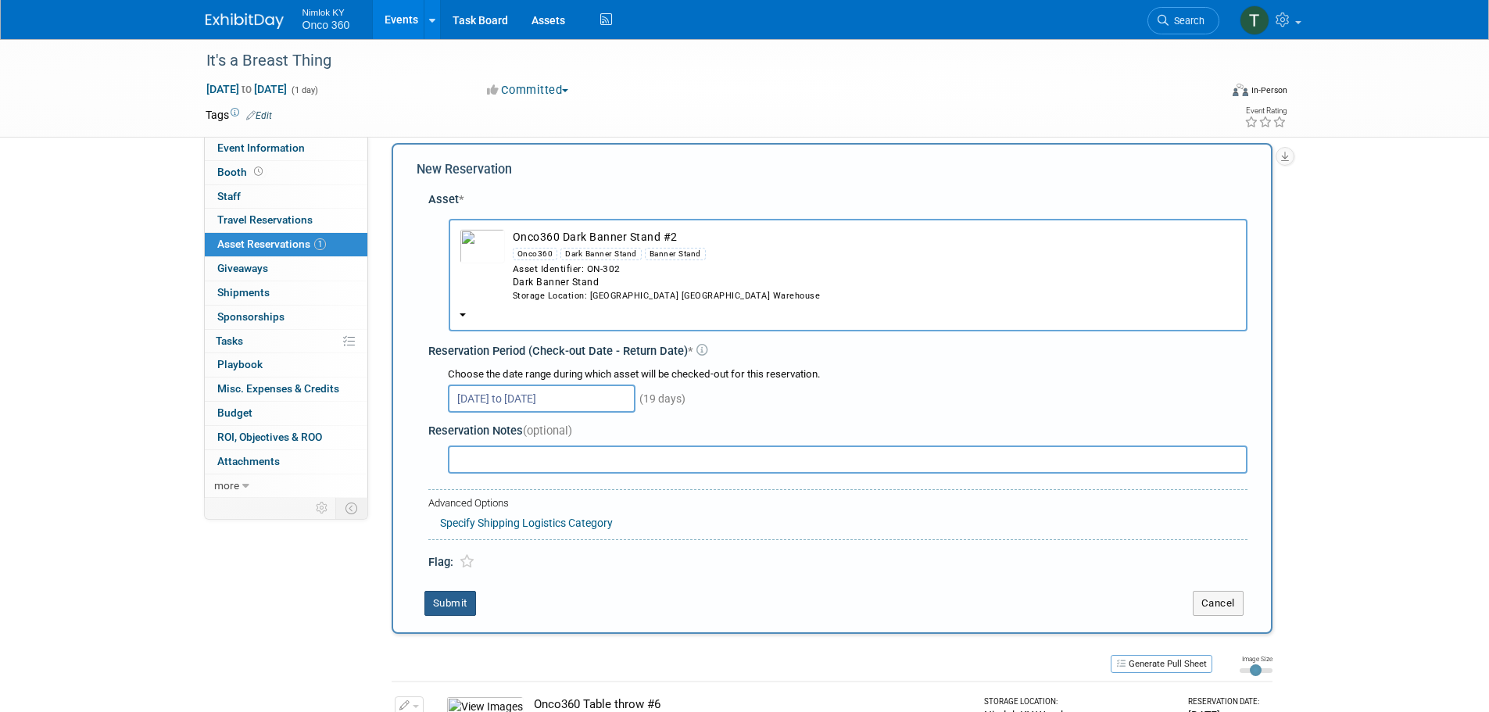
click at [439, 607] on button "Submit" at bounding box center [451, 603] width 52 height 25
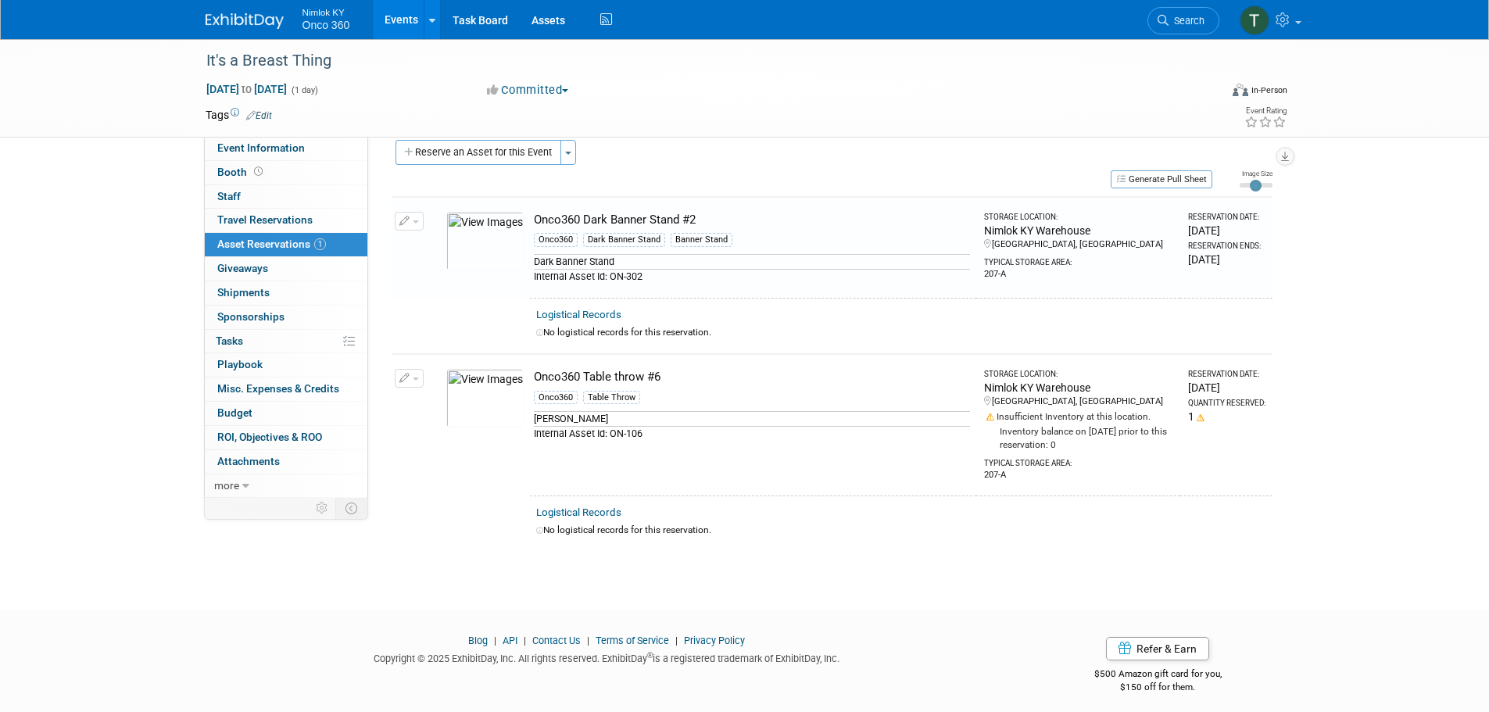
scroll to position [20, 0]
click at [396, 376] on button "button" at bounding box center [409, 376] width 29 height 19
click at [453, 405] on button "Change Reservation" at bounding box center [469, 402] width 132 height 21
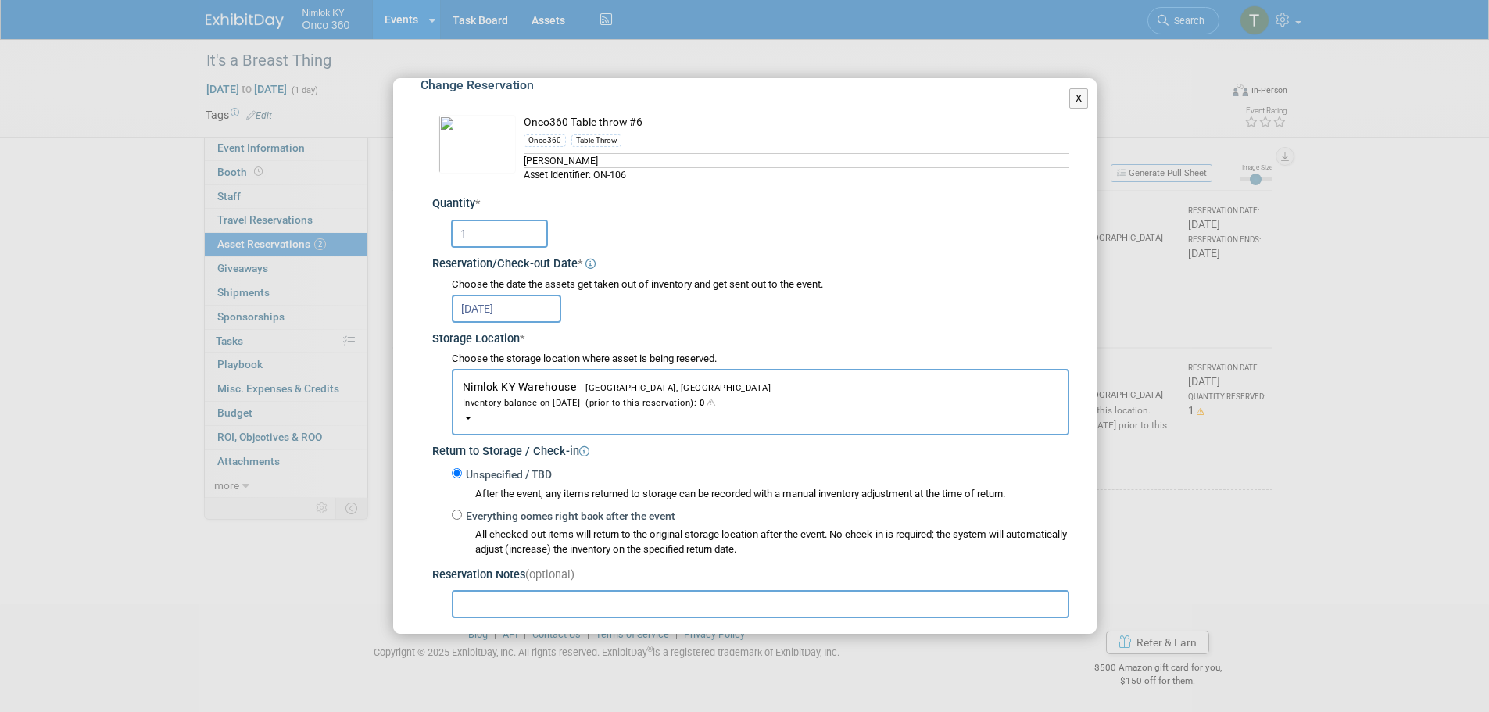
scroll to position [0, 0]
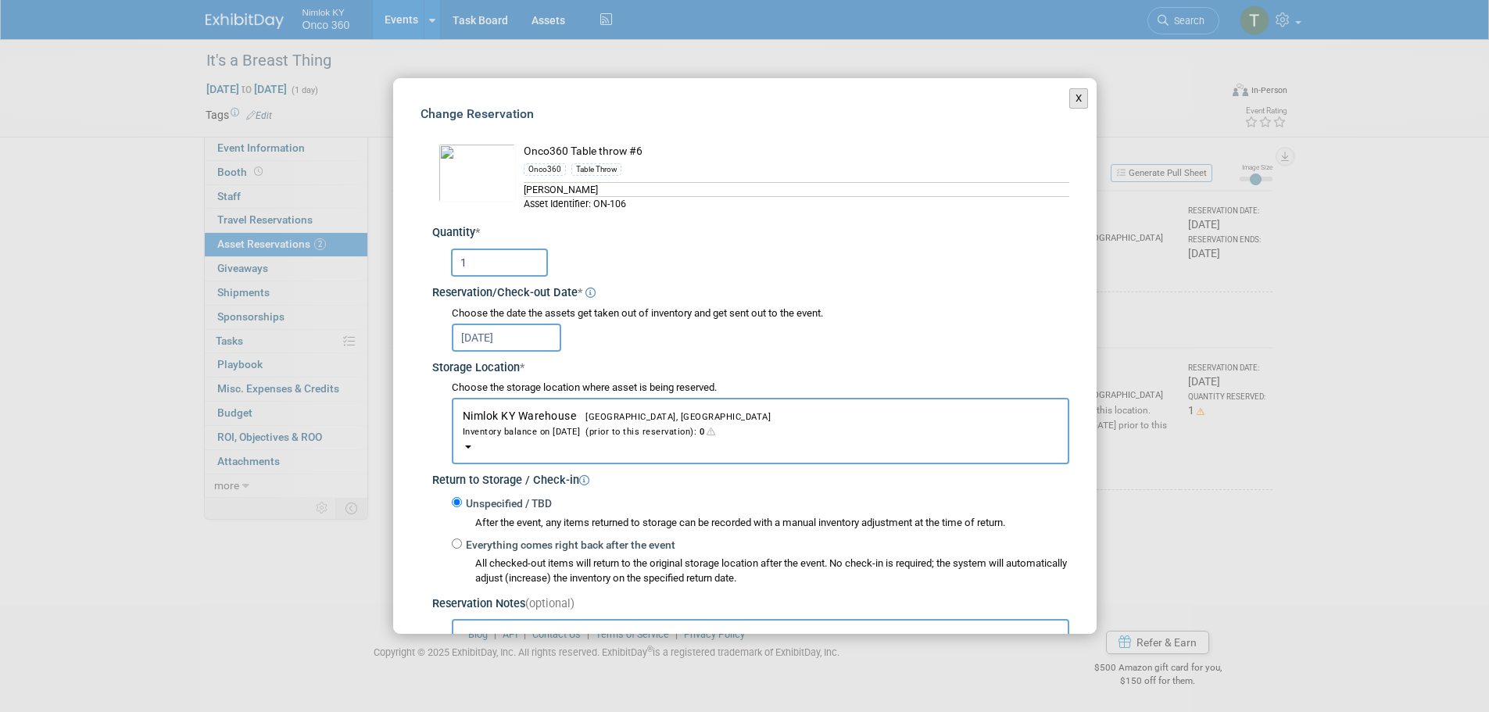
click at [1070, 99] on button "X" at bounding box center [1080, 98] width 20 height 20
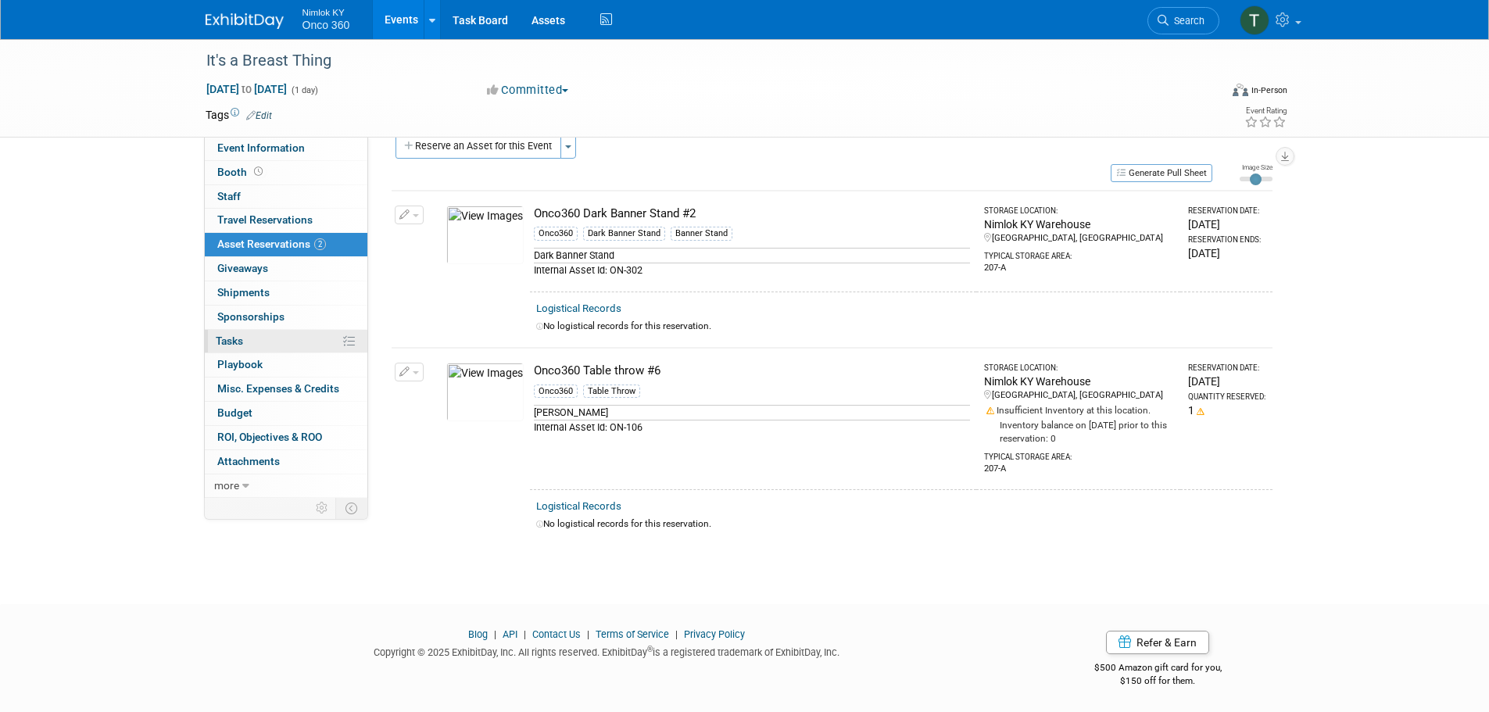
click at [262, 336] on link "0% Tasks 0%" at bounding box center [286, 341] width 163 height 23
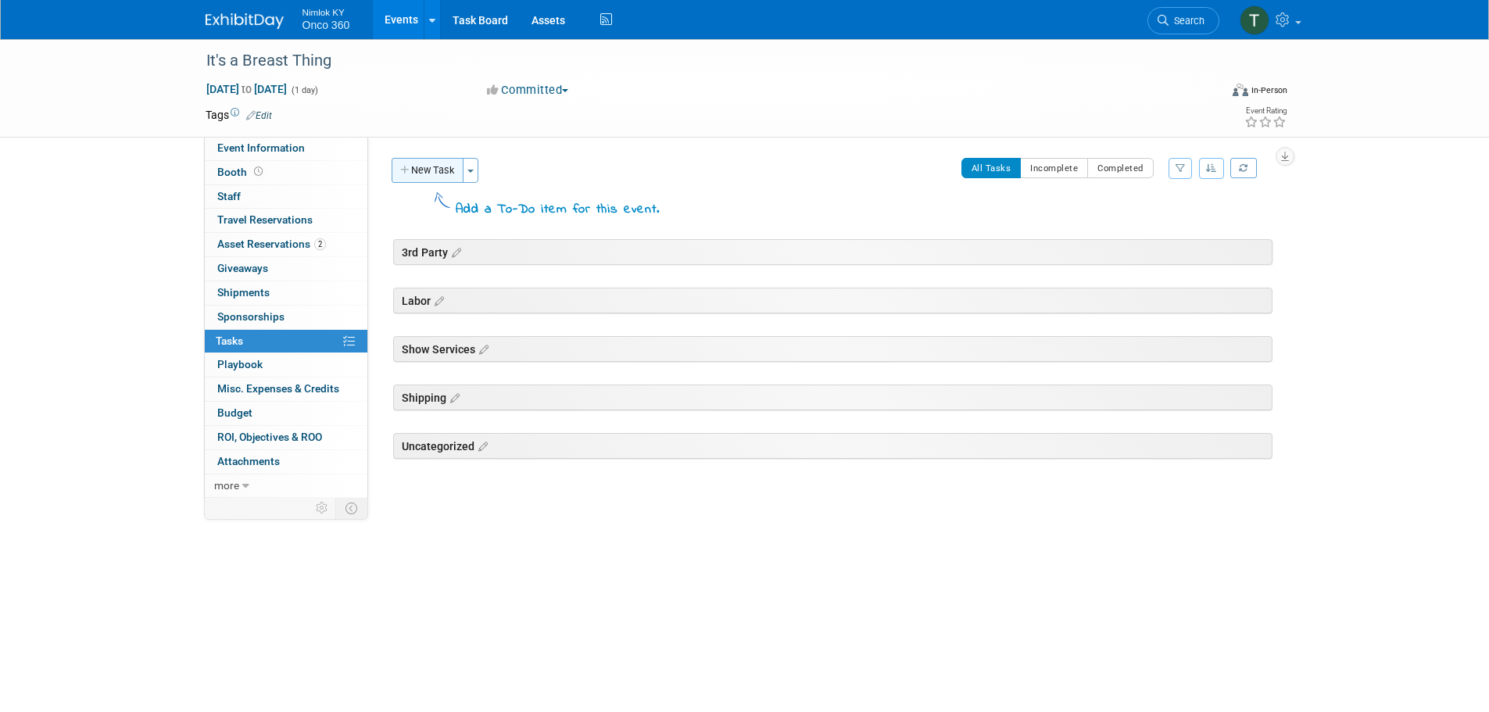
click at [437, 171] on button "New Task" at bounding box center [428, 170] width 72 height 25
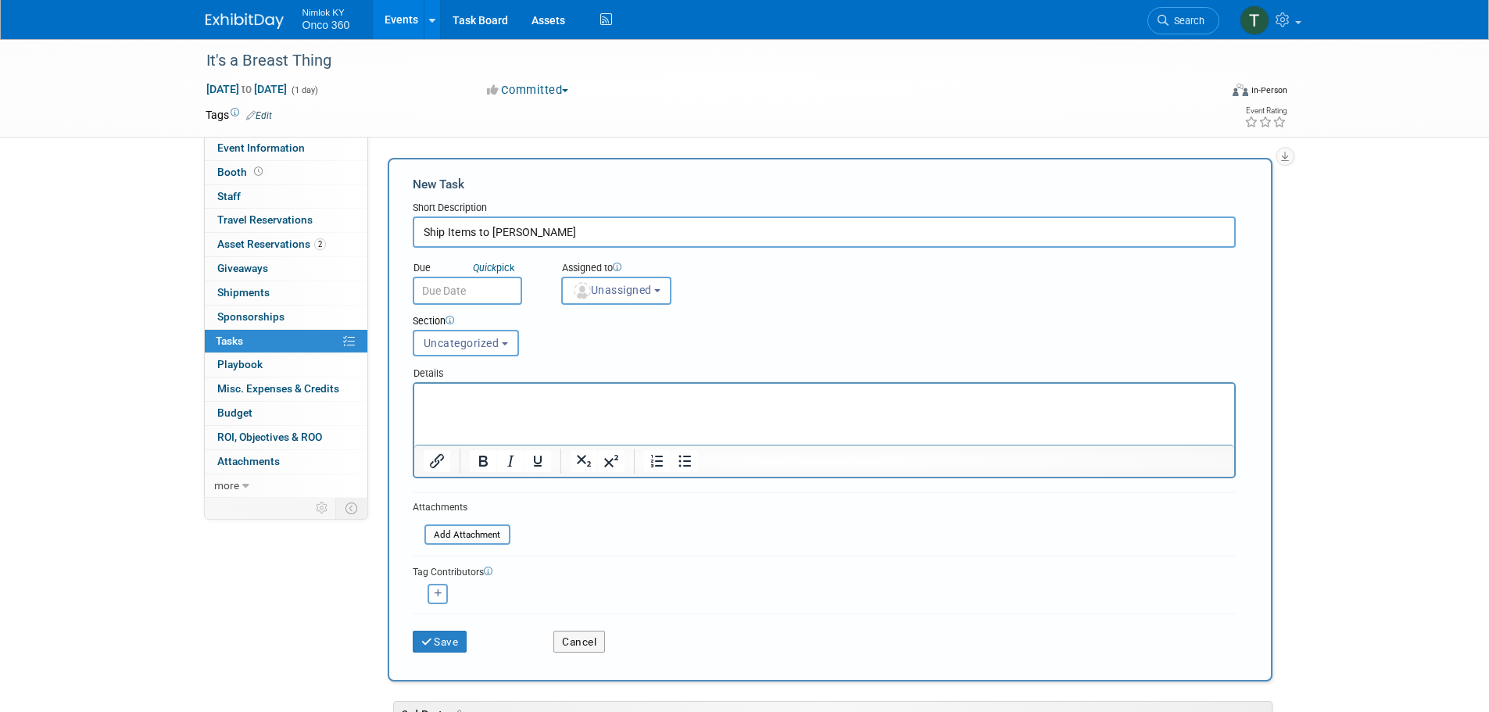
type input "Ship Items to Kyle"
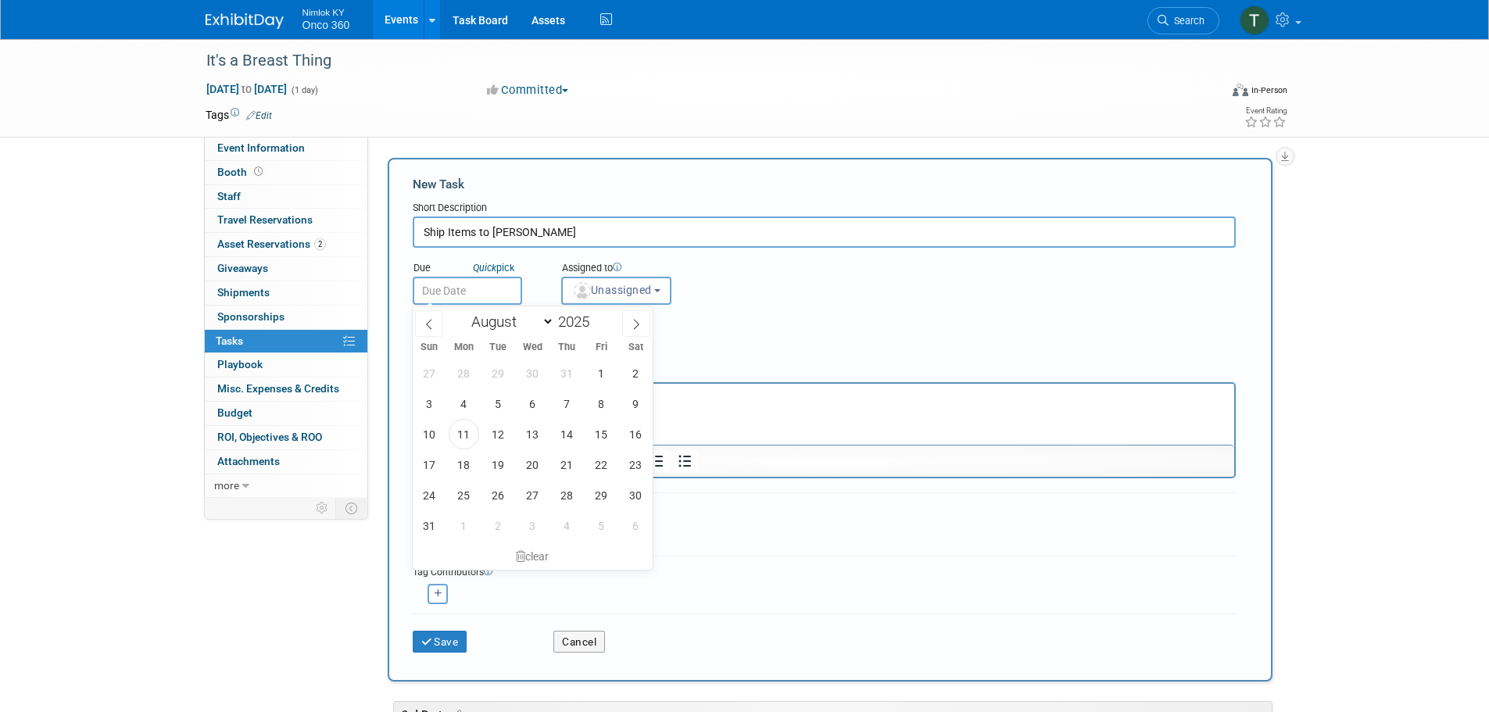
click at [464, 285] on input "text" at bounding box center [467, 291] width 109 height 28
click at [634, 331] on span at bounding box center [636, 323] width 28 height 27
select select "8"
click at [464, 501] on span "29" at bounding box center [464, 495] width 30 height 30
type input "Sep 29, 2025"
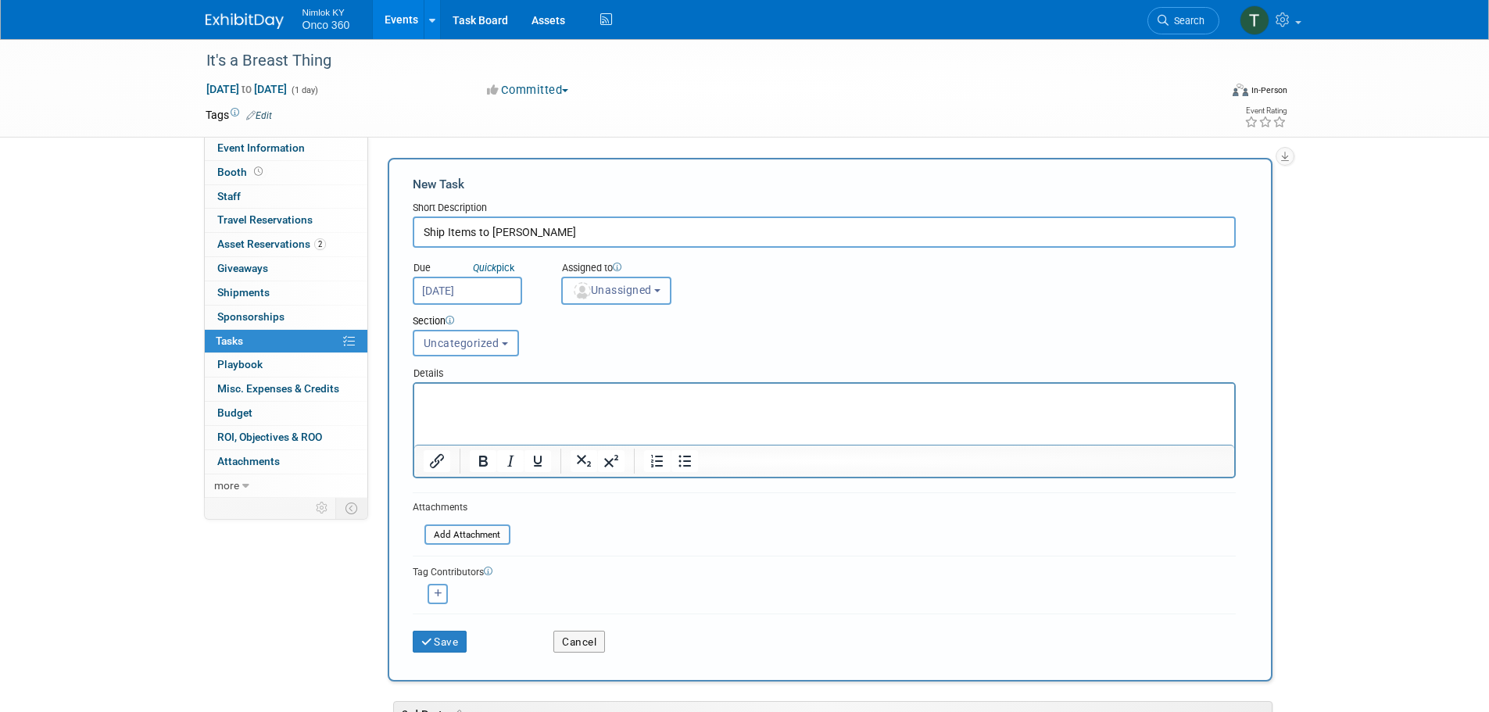
click at [598, 285] on span "Unassigned" at bounding box center [612, 290] width 80 height 13
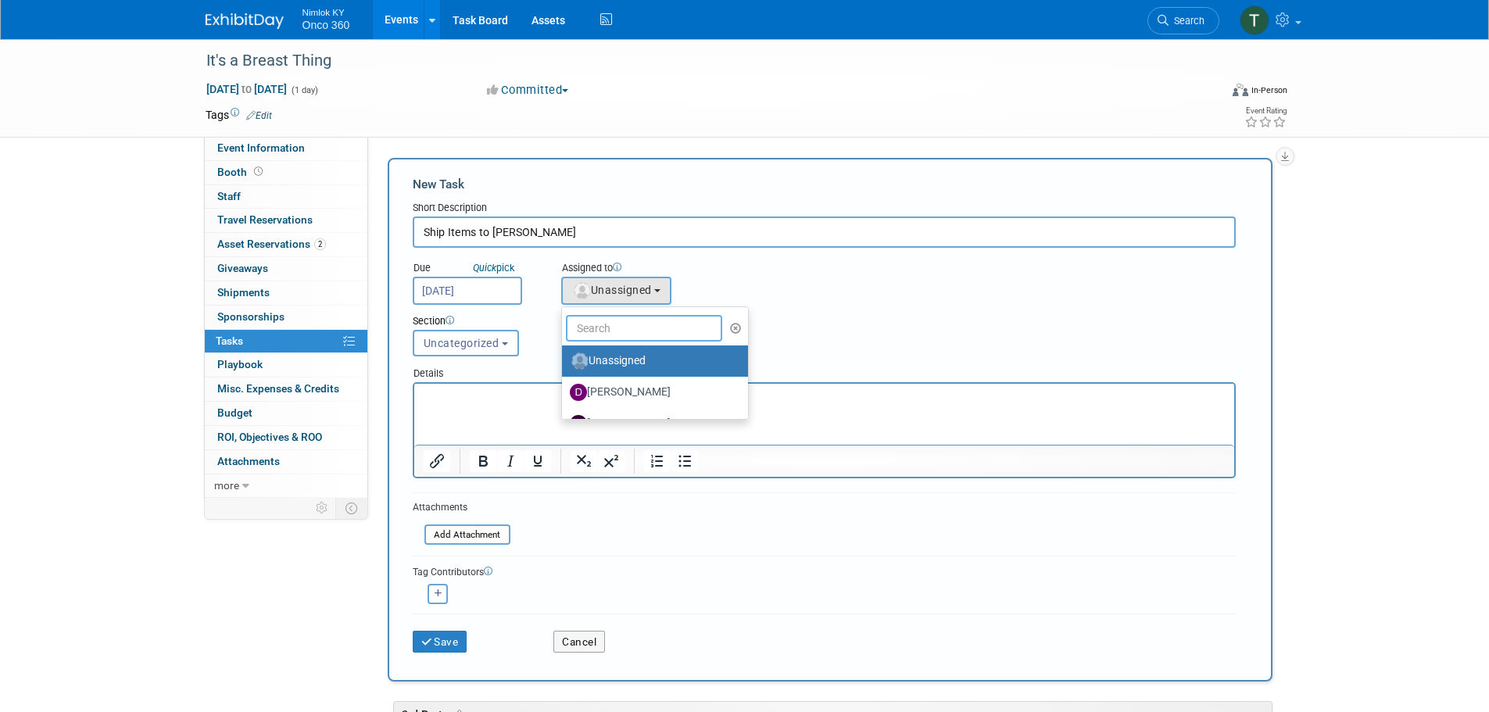
click at [611, 334] on input "text" at bounding box center [644, 328] width 156 height 27
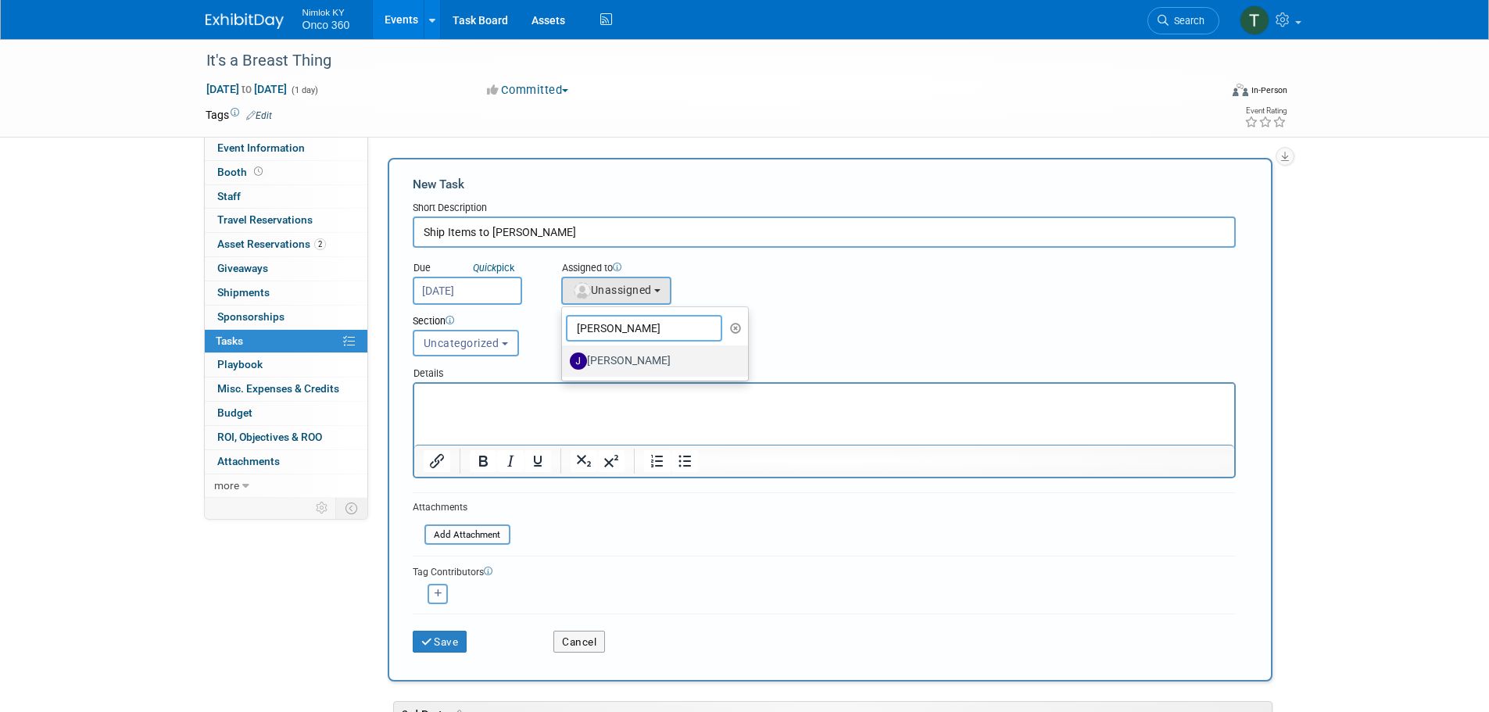
type input "jamie"
click at [632, 364] on label "Jamie Dunn" at bounding box center [651, 361] width 163 height 25
click at [564, 364] on input "Jamie Dunn" at bounding box center [559, 359] width 10 height 10
select select "6959d863-ee32-42c4-bffe-2330cab25484"
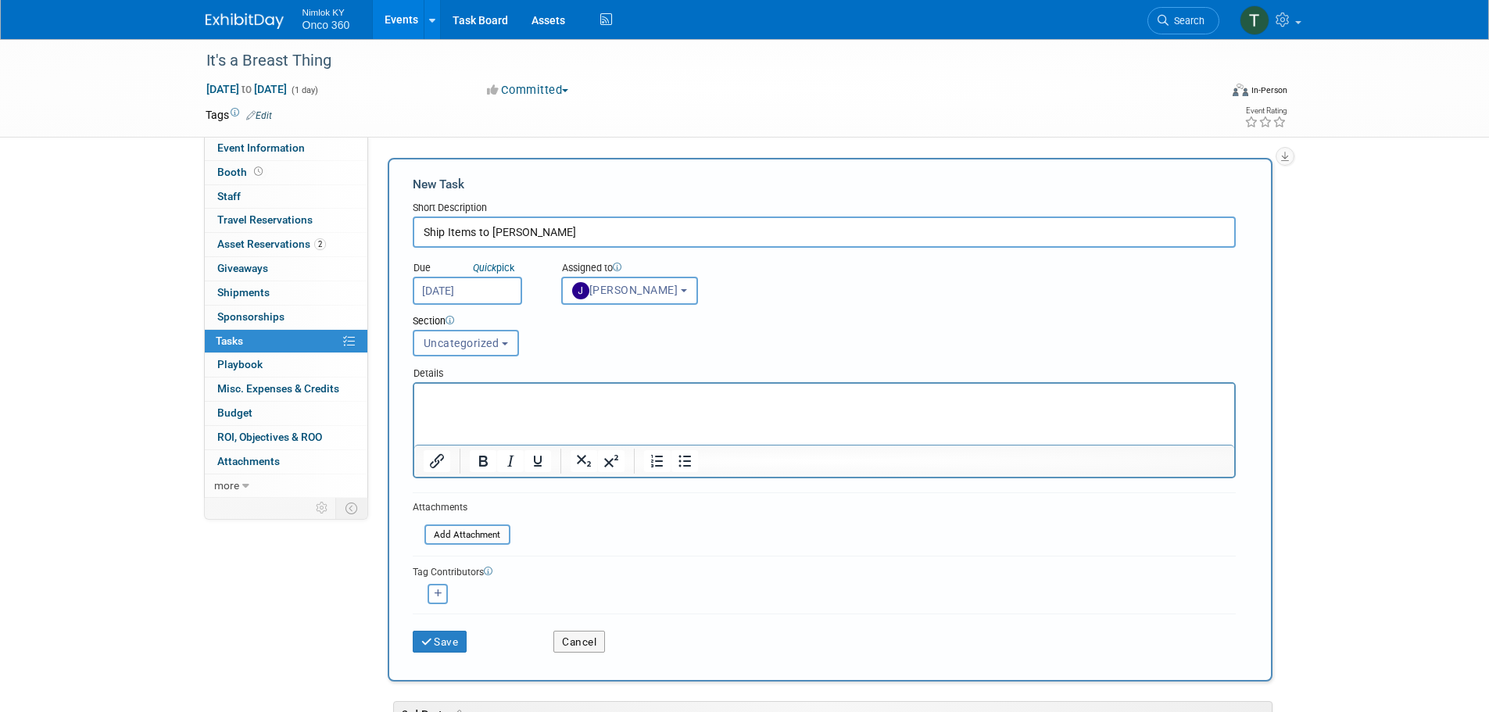
click at [489, 346] on span "Uncategorized" at bounding box center [462, 343] width 76 height 13
click at [624, 337] on div "Section Uncategorized 3rd Party Labor Show Services Shipping Uncategorized Unca…" at bounding box center [789, 332] width 776 height 55
click at [560, 406] on html at bounding box center [824, 395] width 820 height 22
click at [798, 403] on p "Please ship an Onco table throw and dark banner stand to Kyle at the" at bounding box center [824, 398] width 802 height 16
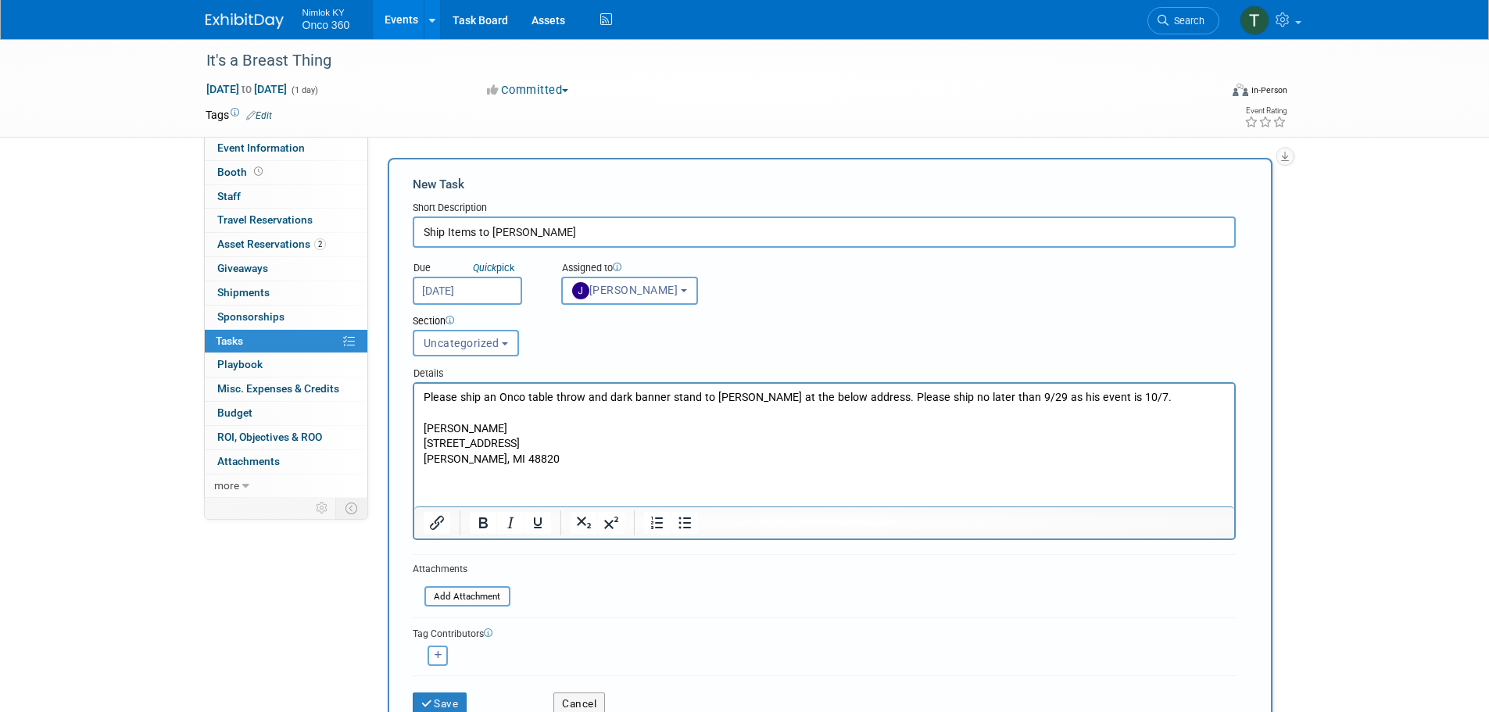
click at [539, 444] on p "1430 E. Twinbrook Dr." at bounding box center [824, 444] width 802 height 16
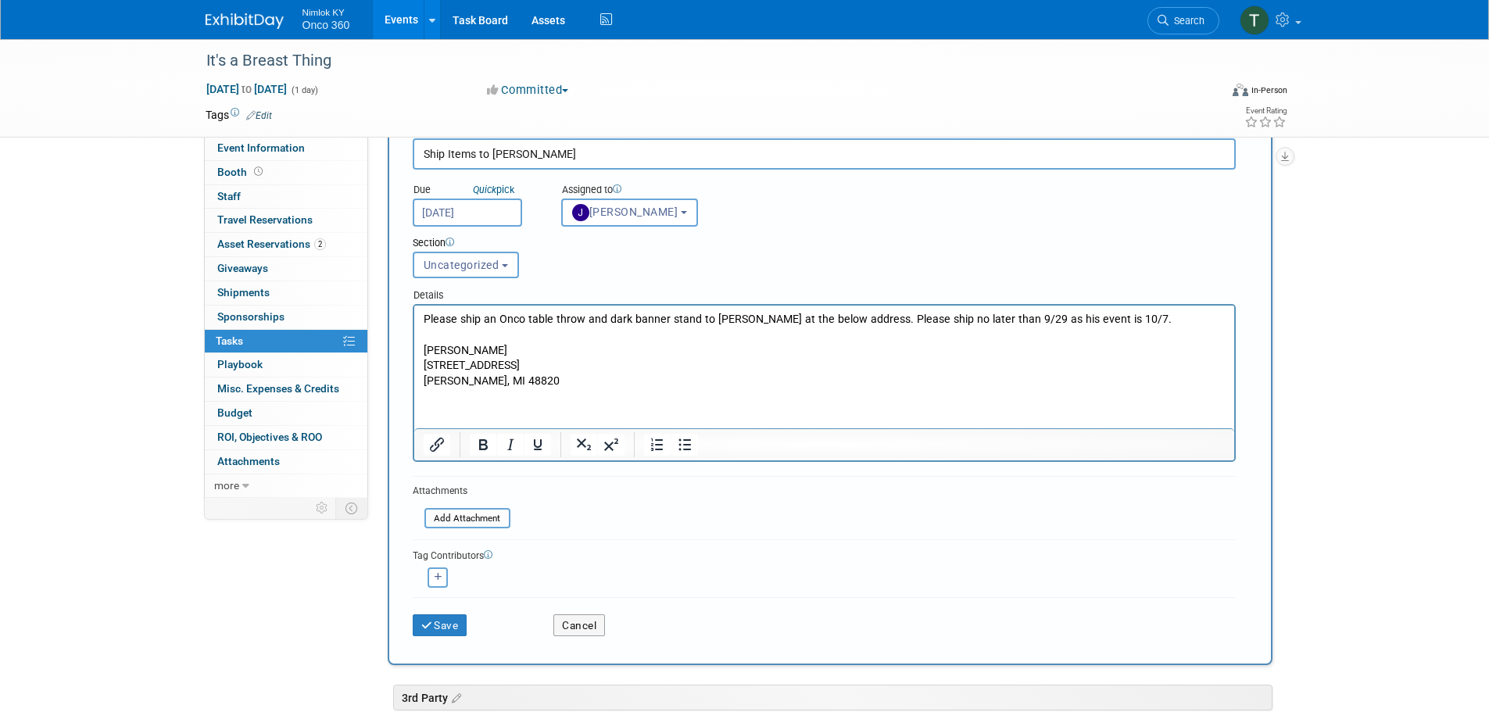
scroll to position [156, 0]
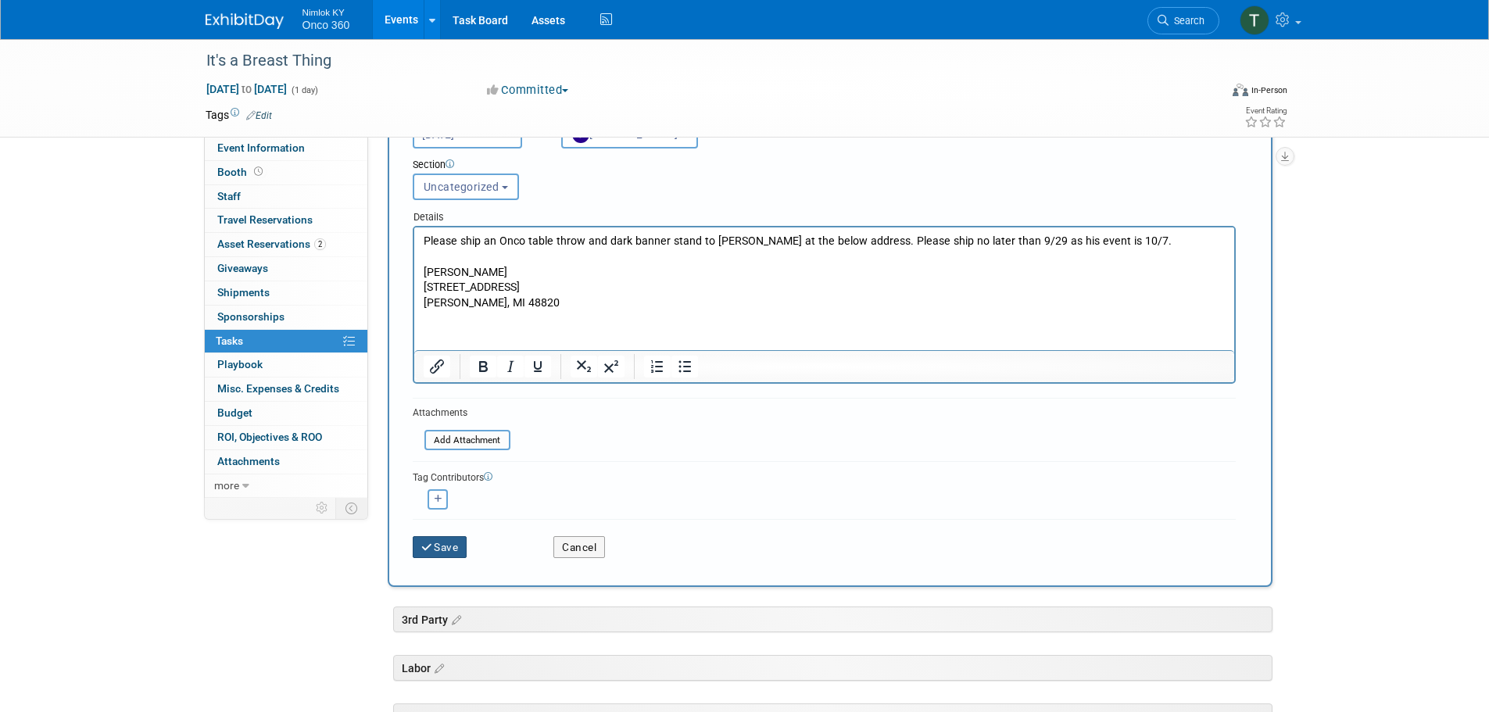
click at [442, 549] on button "Save" at bounding box center [440, 547] width 55 height 22
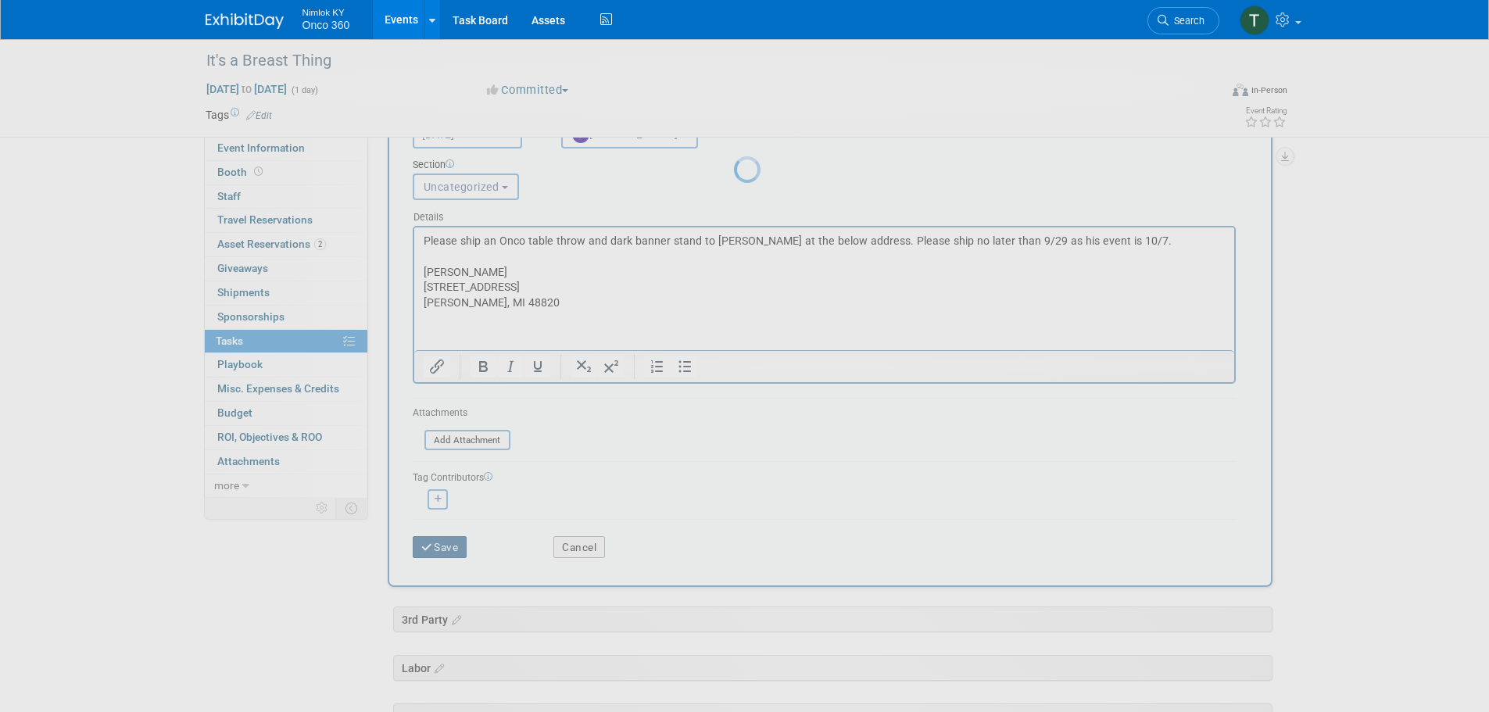
scroll to position [0, 0]
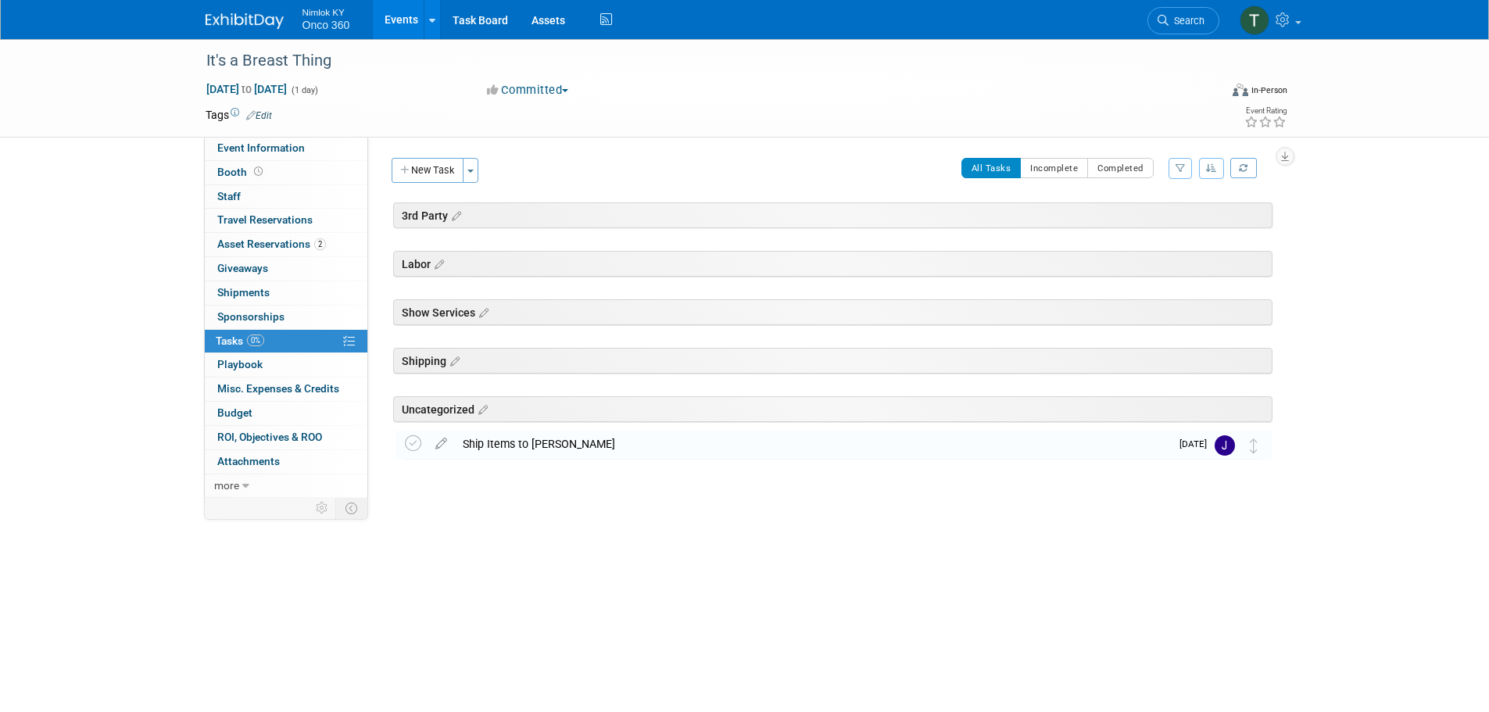
click at [260, 27] on img at bounding box center [245, 21] width 78 height 16
